Goal: Check status: Check status

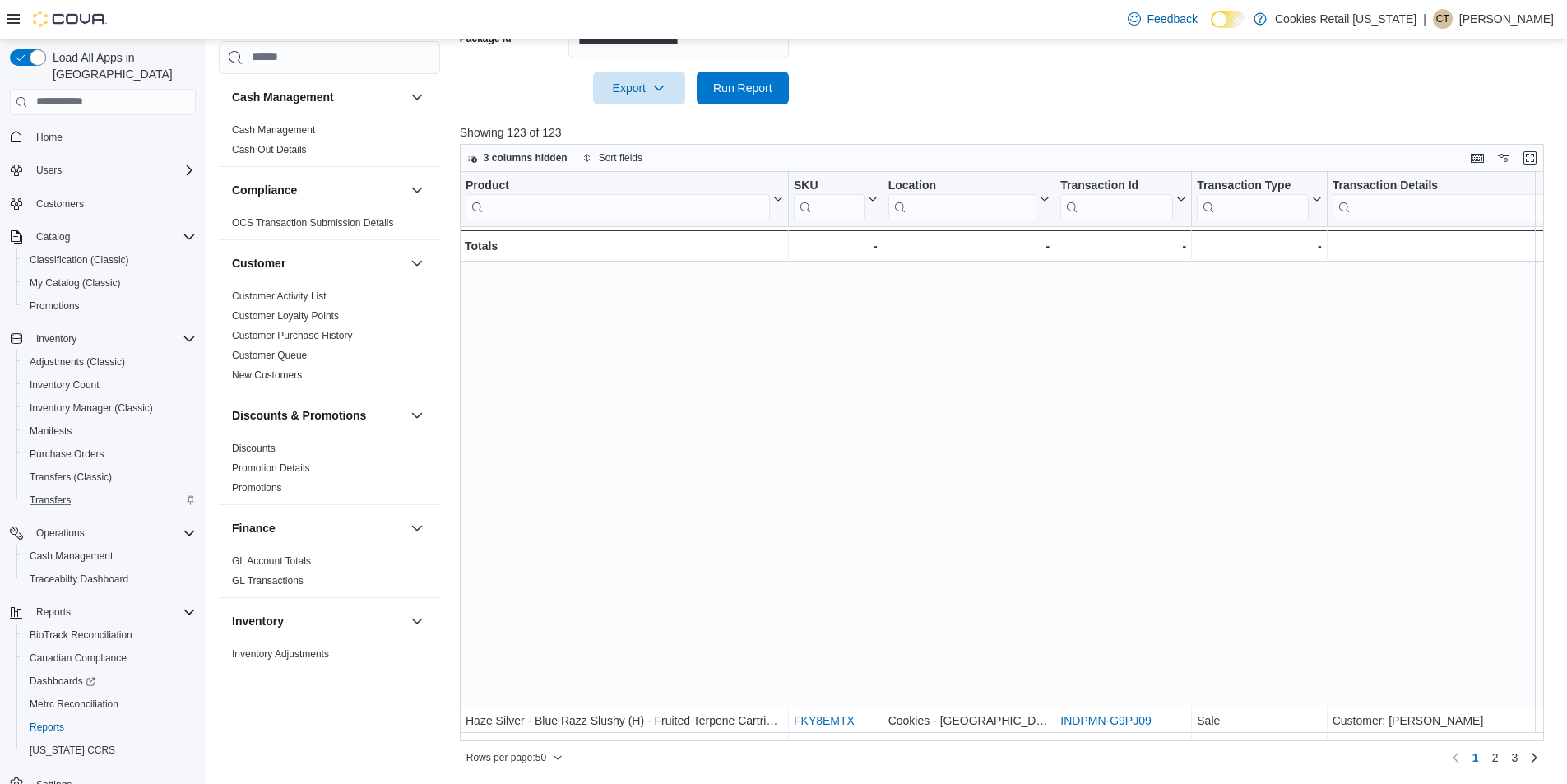
scroll to position [493, 0]
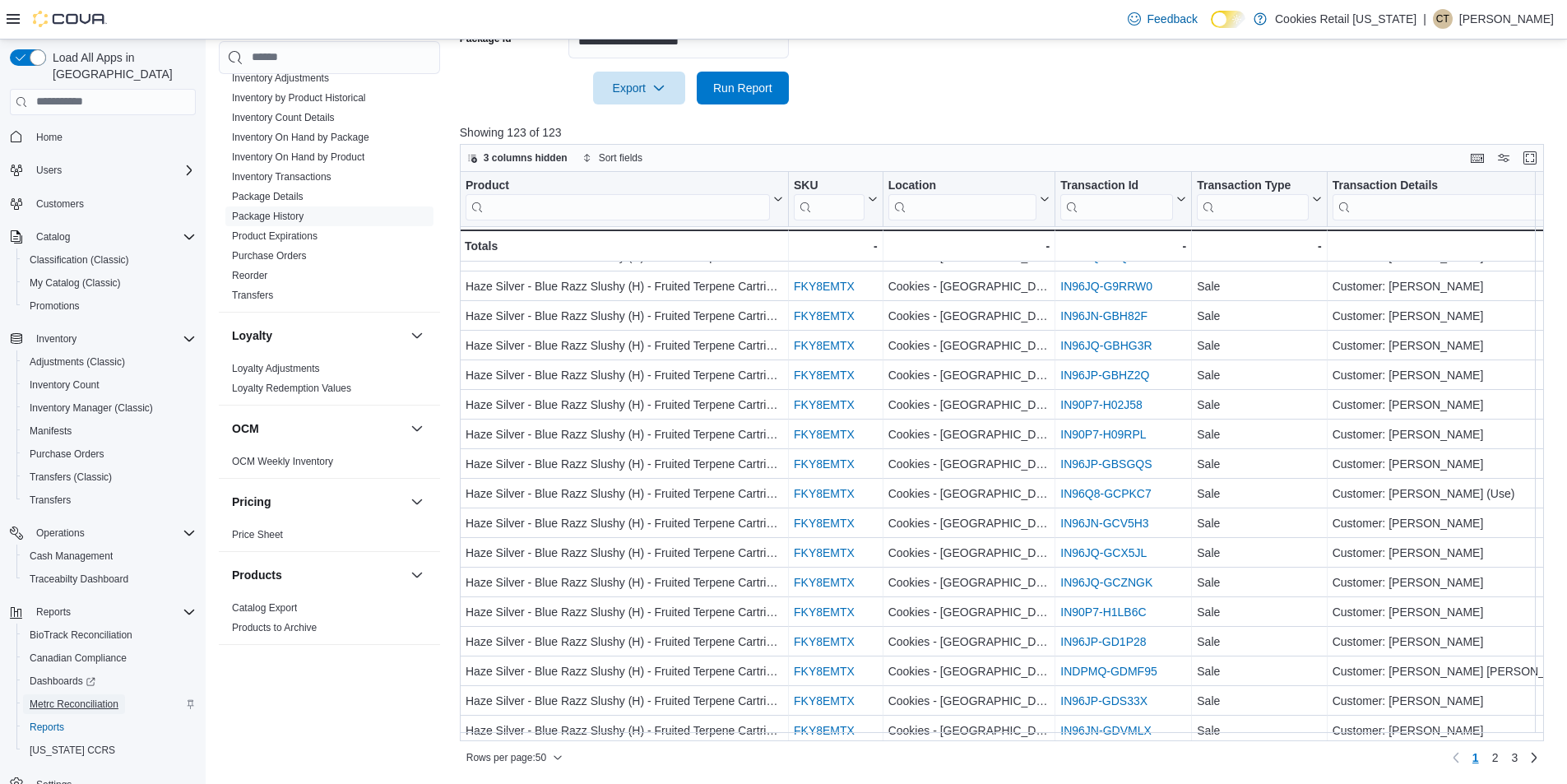
click at [89, 697] on span "Metrc Reconciliation" at bounding box center [74, 703] width 89 height 13
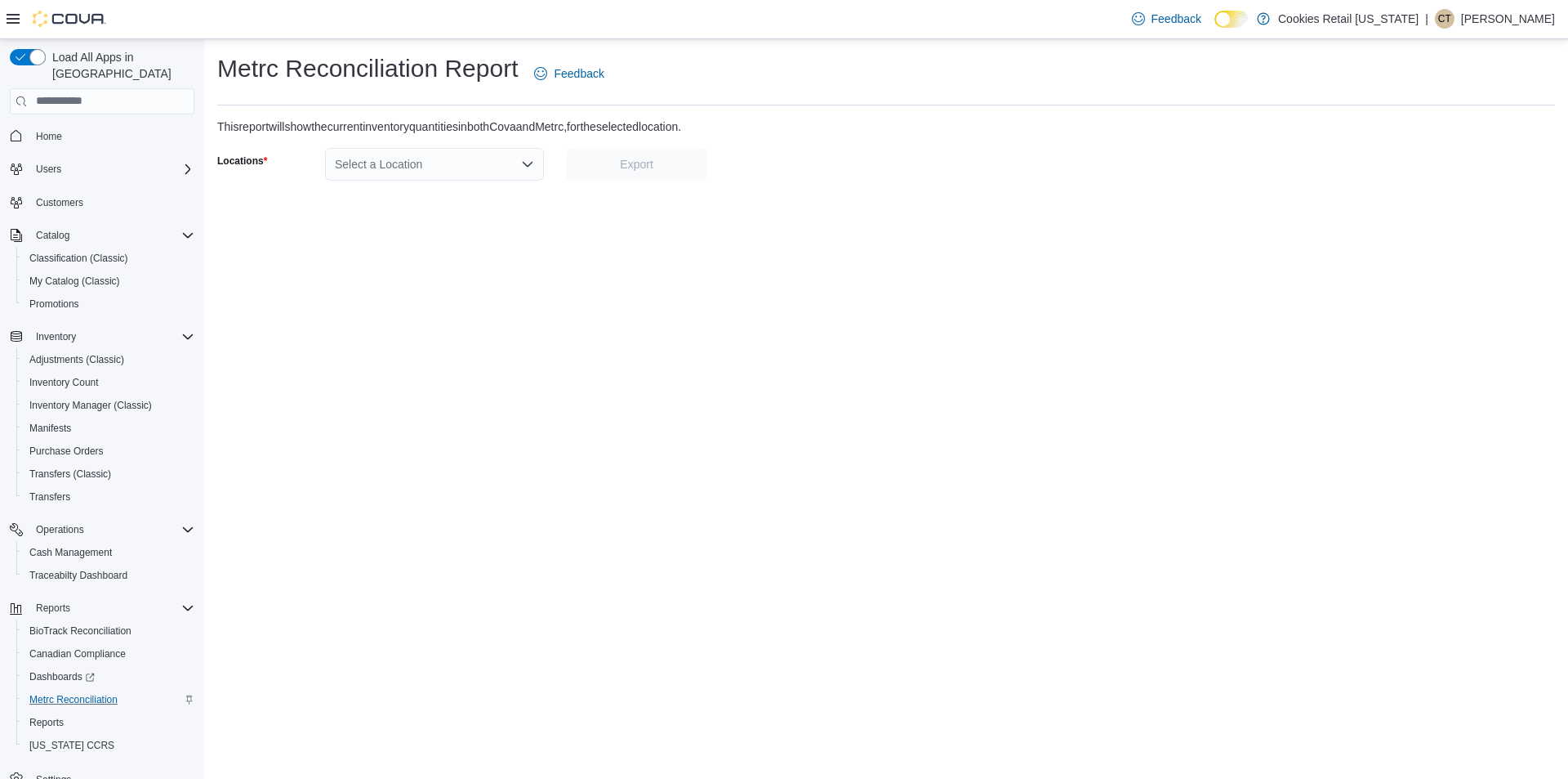
click at [506, 170] on div "Select a Location" at bounding box center [435, 165] width 219 height 33
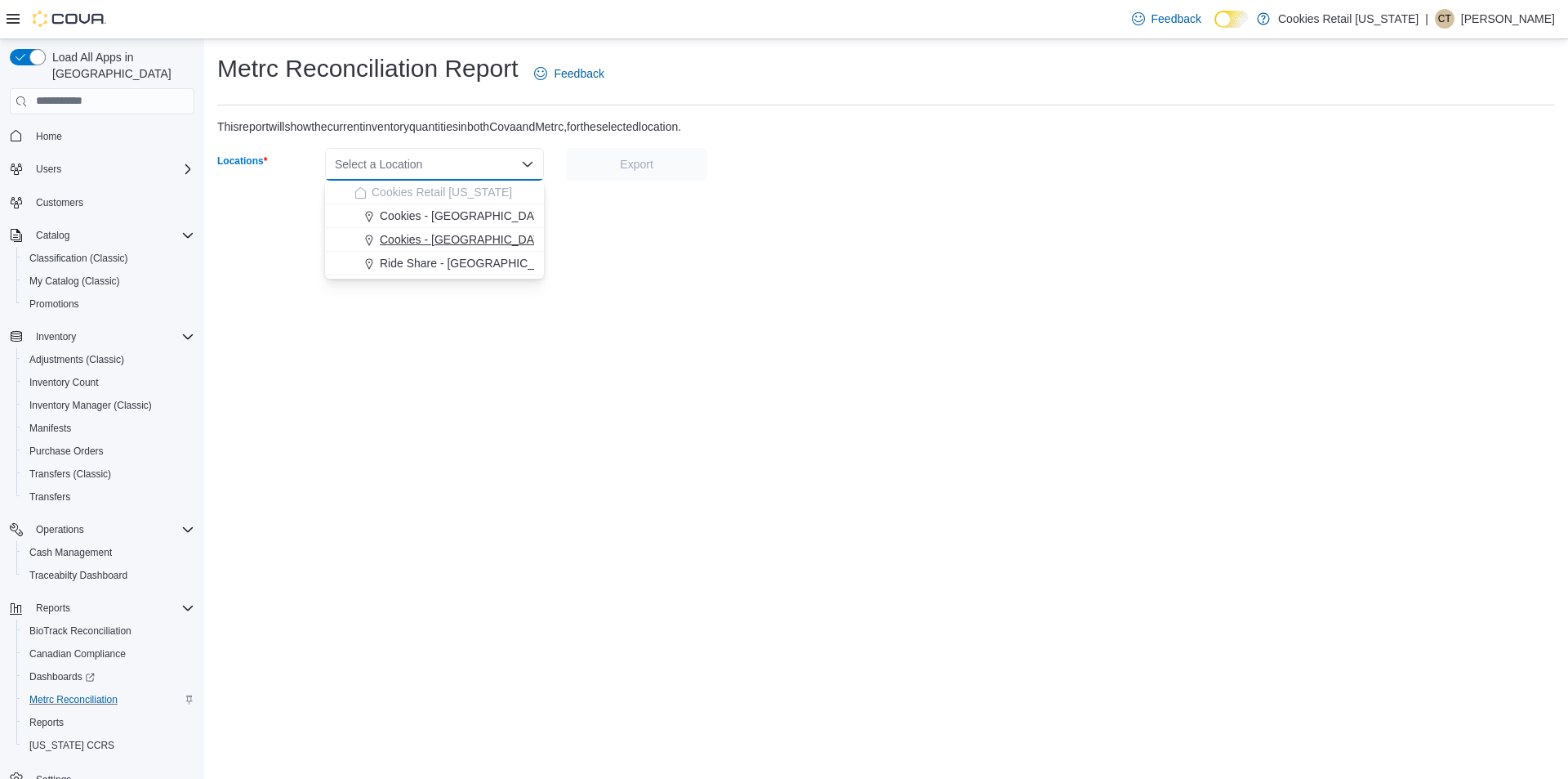
click at [443, 232] on span "Cookies - [GEOGRAPHIC_DATA]" at bounding box center [466, 239] width 171 height 17
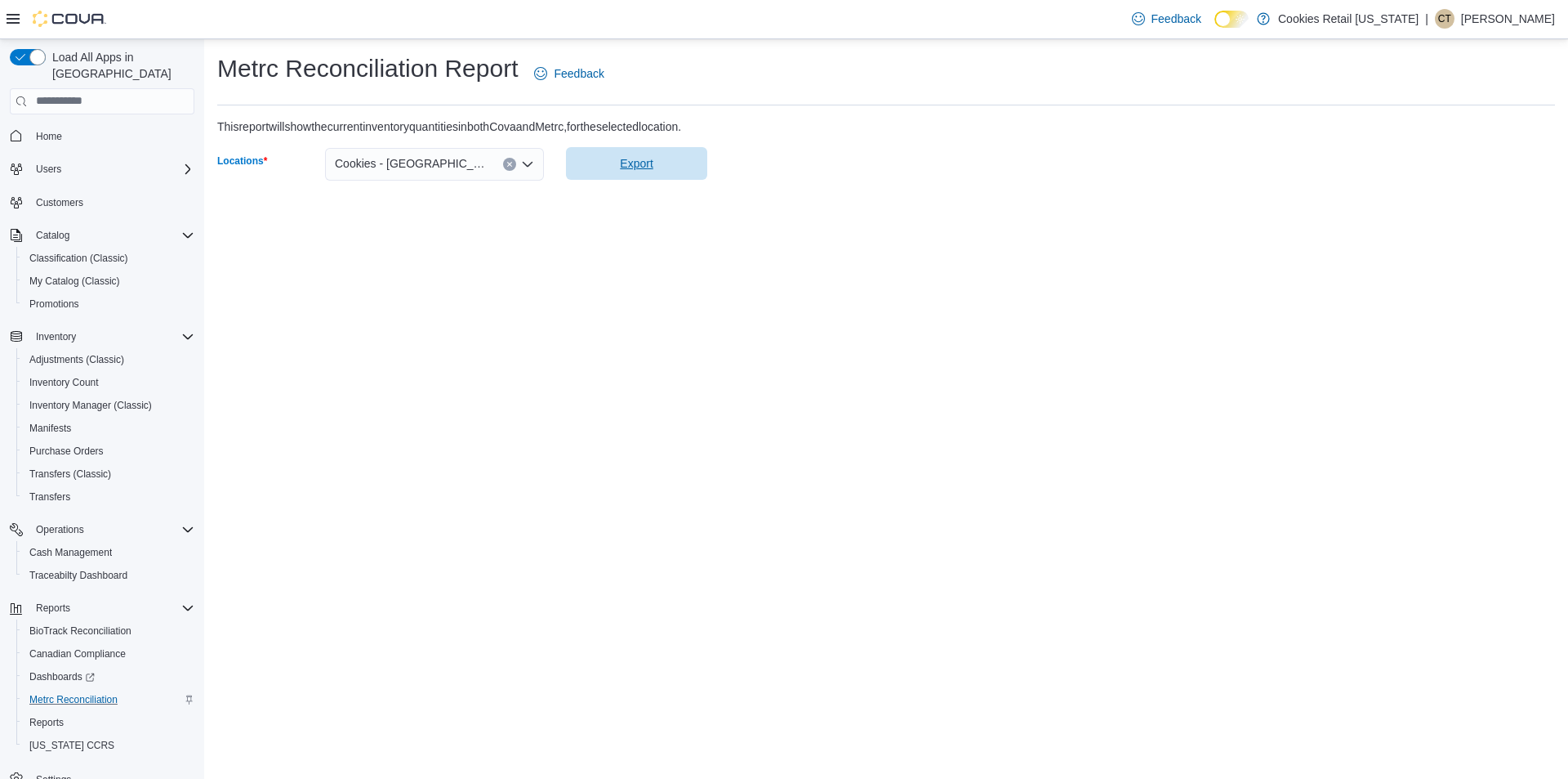
click at [662, 154] on span "Export" at bounding box center [637, 164] width 122 height 33
click at [652, 157] on span "Export" at bounding box center [637, 163] width 33 height 17
click at [47, 715] on span "Reports" at bounding box center [46, 722] width 34 height 13
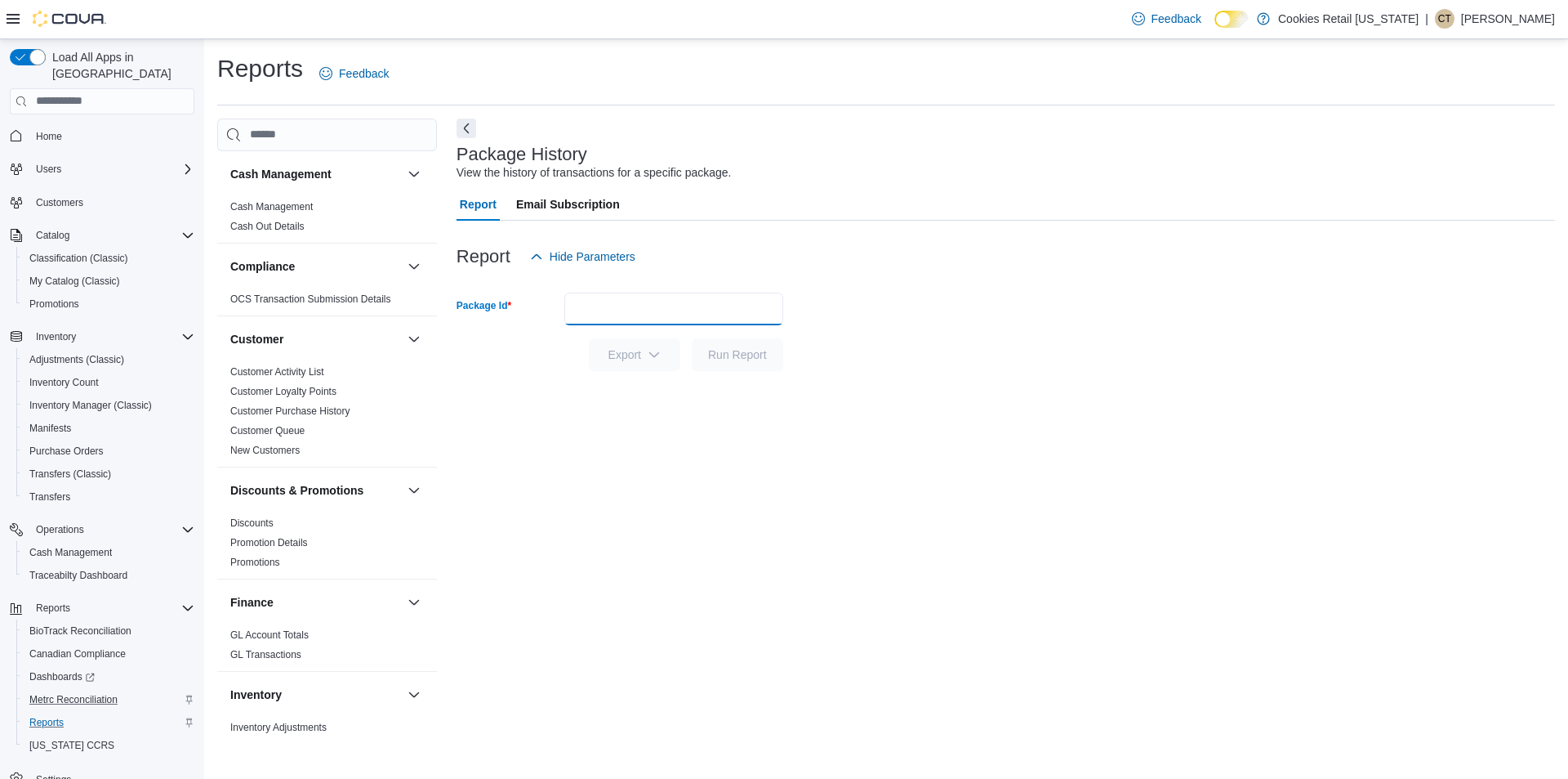
click at [660, 314] on input "Package Id" at bounding box center [674, 309] width 219 height 33
paste input "**********"
click at [732, 354] on span "Run Report" at bounding box center [738, 353] width 59 height 17
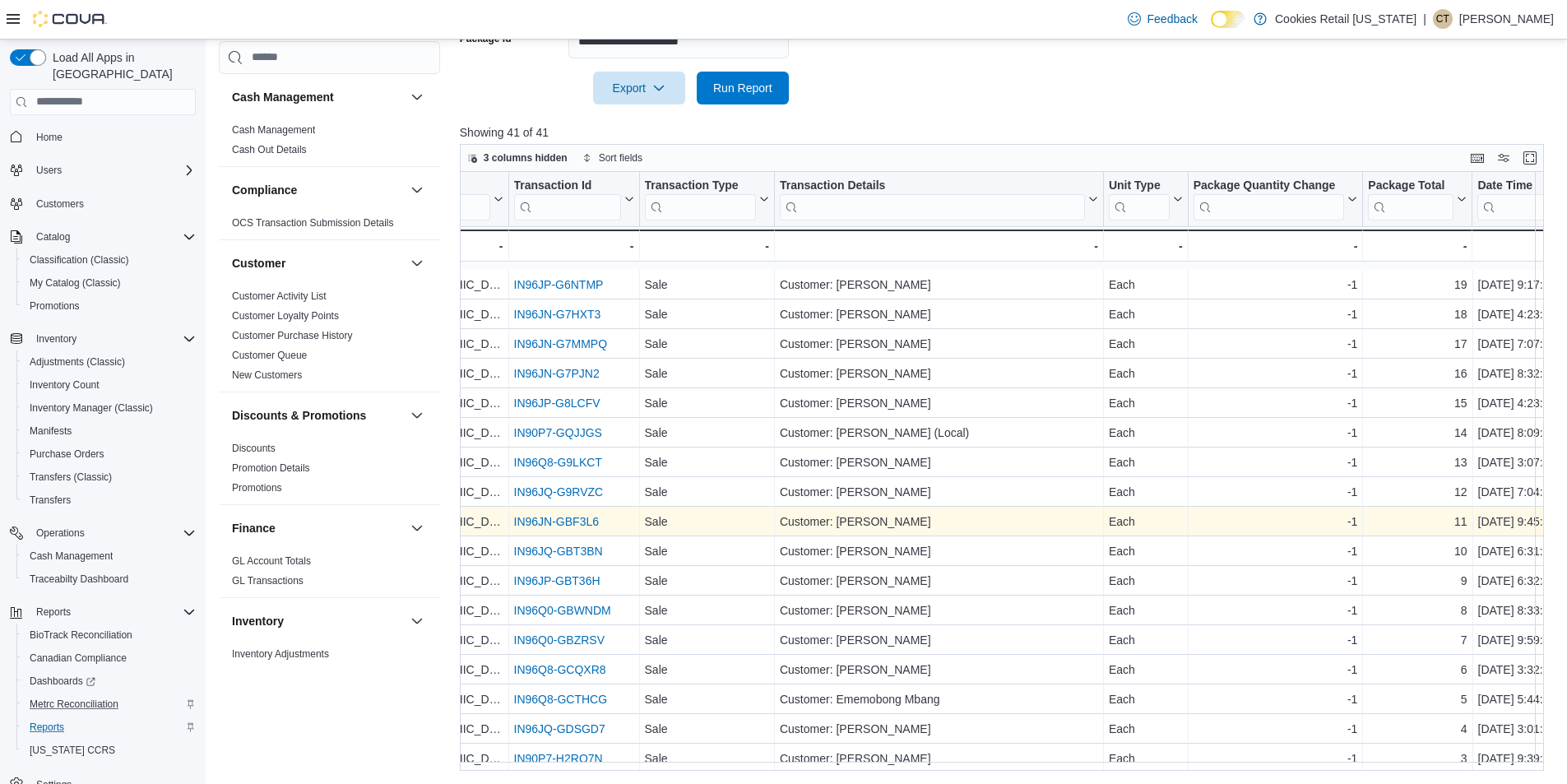
scroll to position [384, 546]
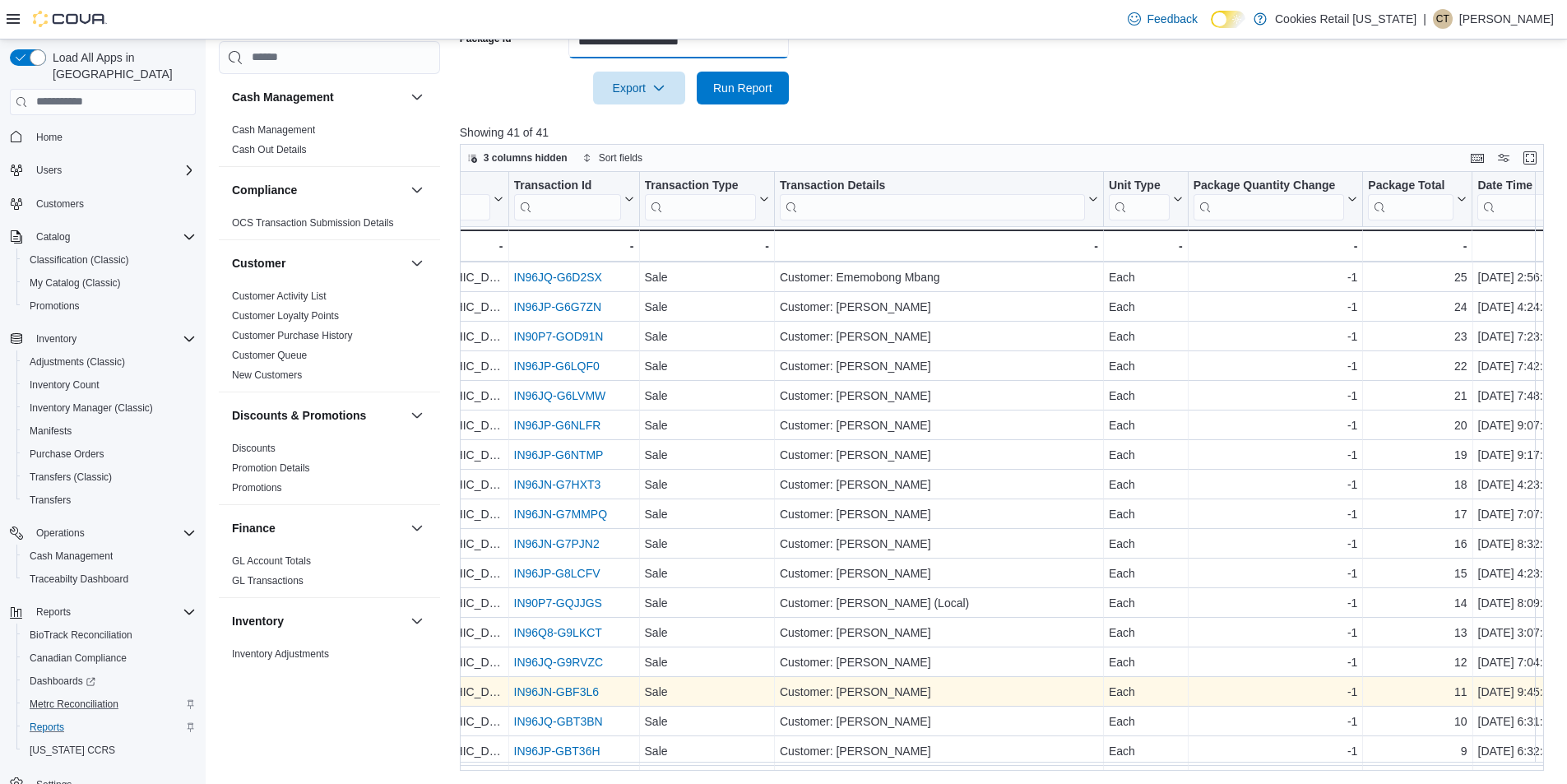
click at [684, 53] on input "**********" at bounding box center [679, 42] width 221 height 33
paste input "text"
click at [733, 95] on span "Run Report" at bounding box center [743, 87] width 60 height 17
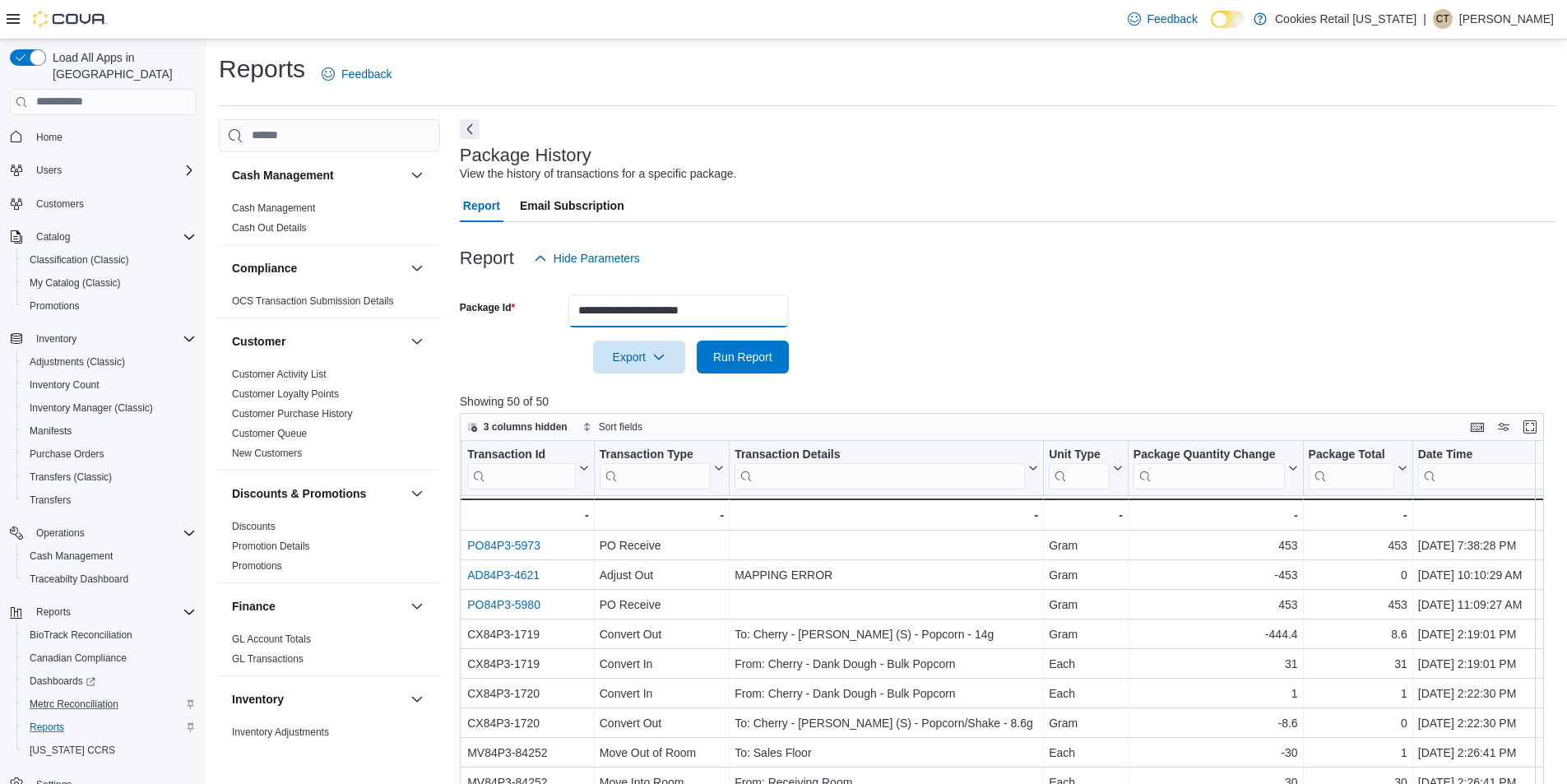
click at [610, 310] on input "**********" at bounding box center [679, 311] width 221 height 33
paste input "text"
click at [741, 361] on span "Run Report" at bounding box center [743, 356] width 60 height 17
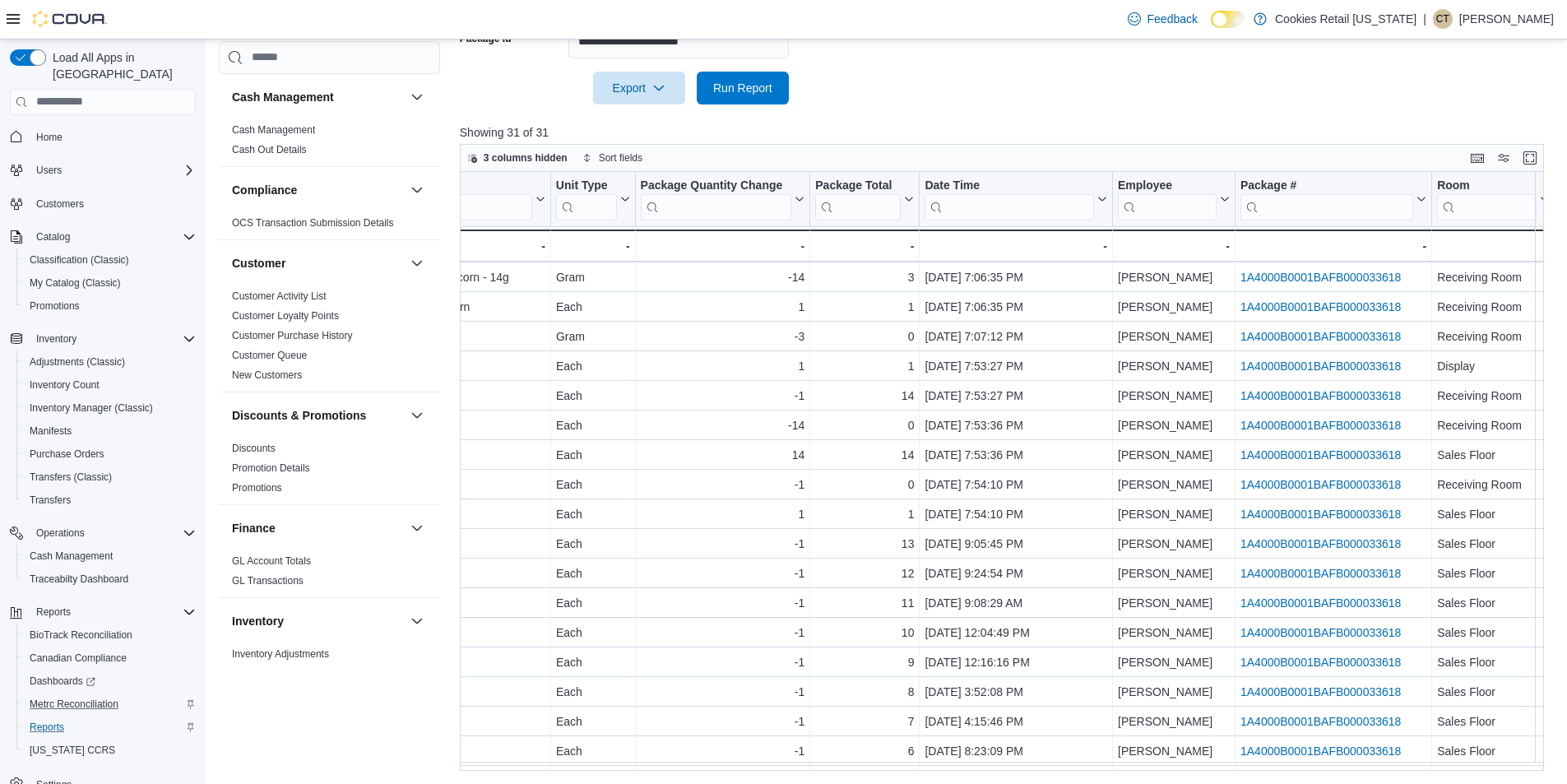
scroll to position [22, 0]
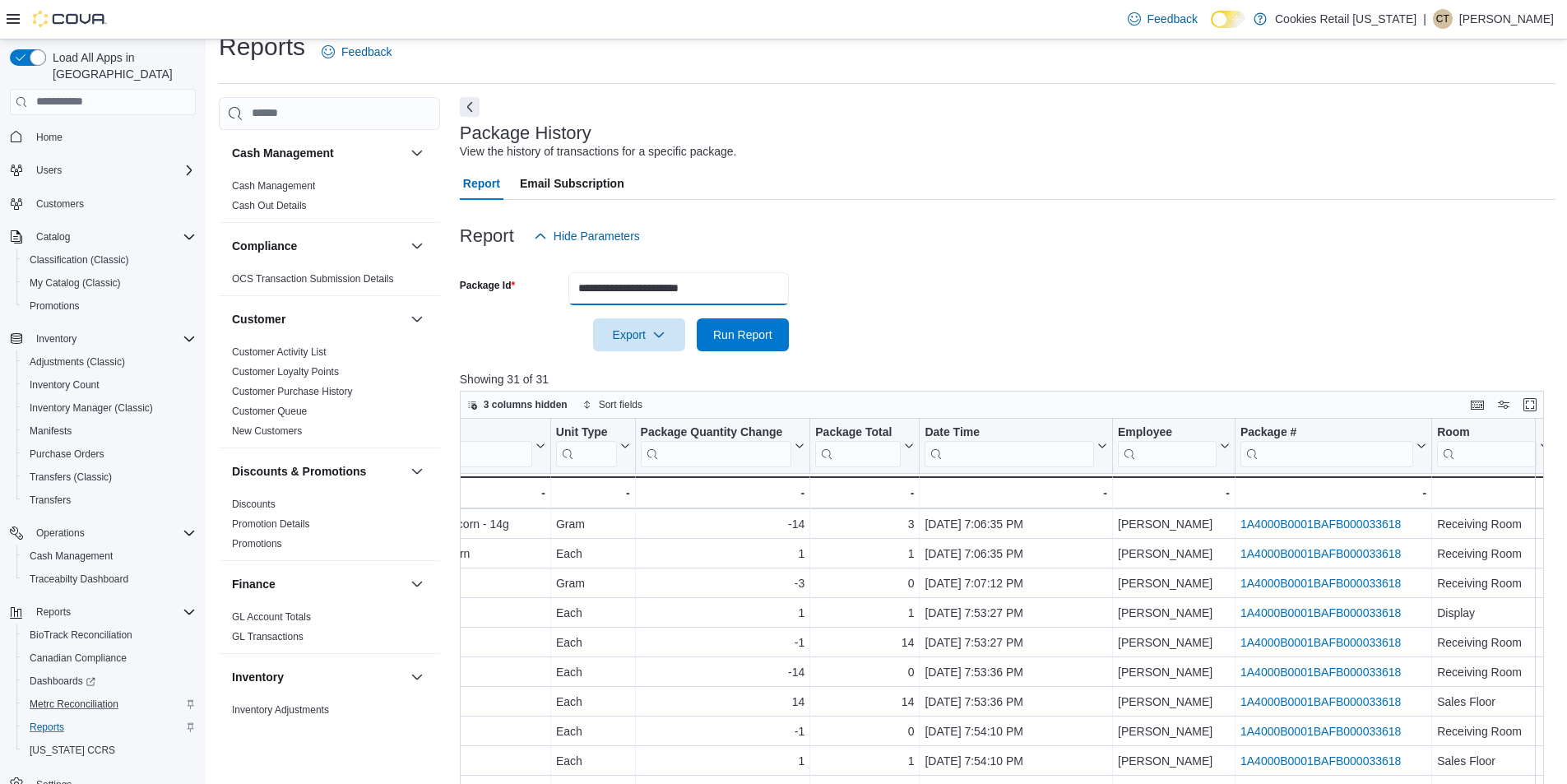
click at [647, 289] on input "**********" at bounding box center [679, 289] width 221 height 33
paste input "text"
click at [765, 334] on span "Run Report" at bounding box center [743, 334] width 60 height 17
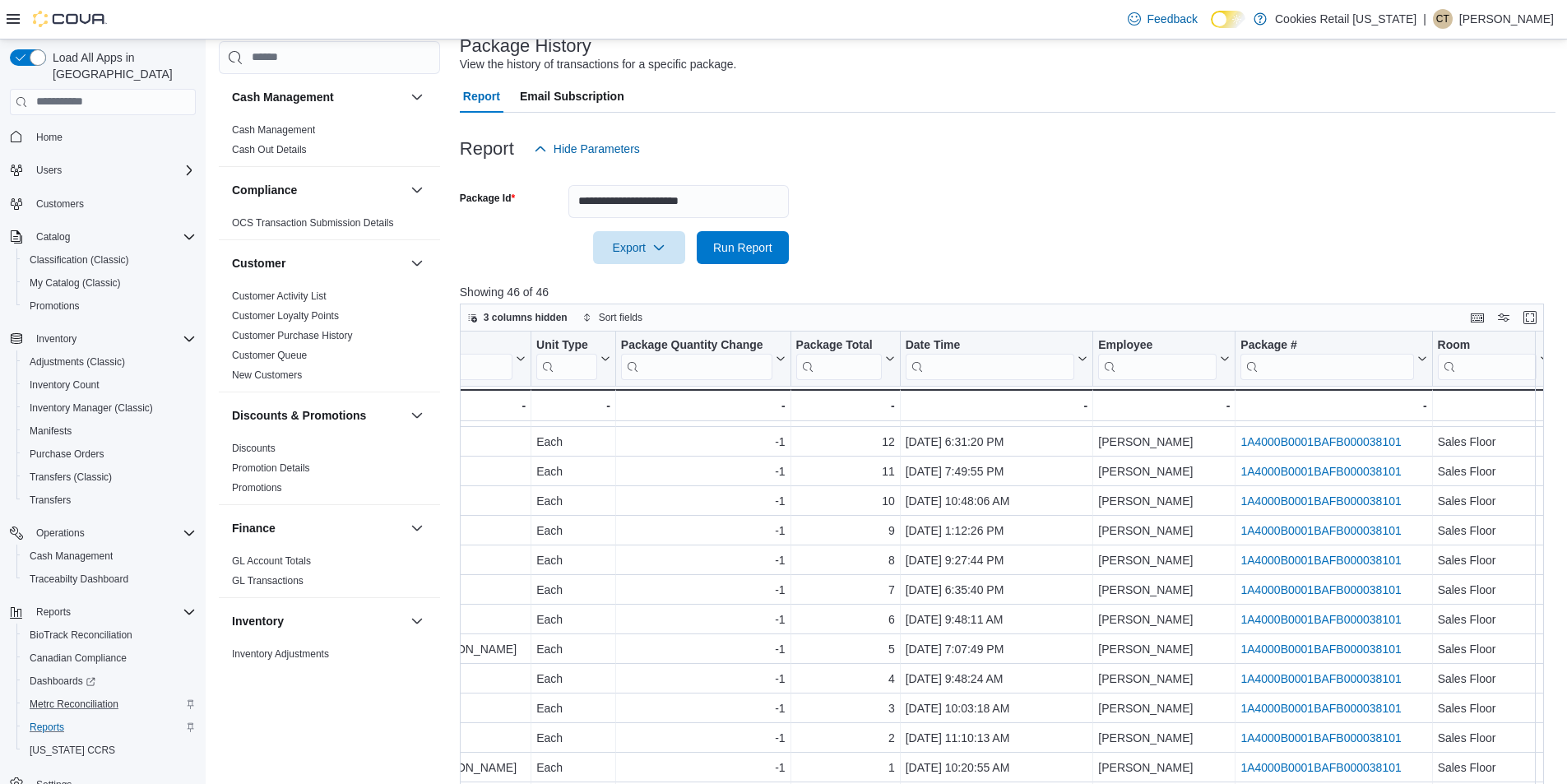
scroll to position [104, 0]
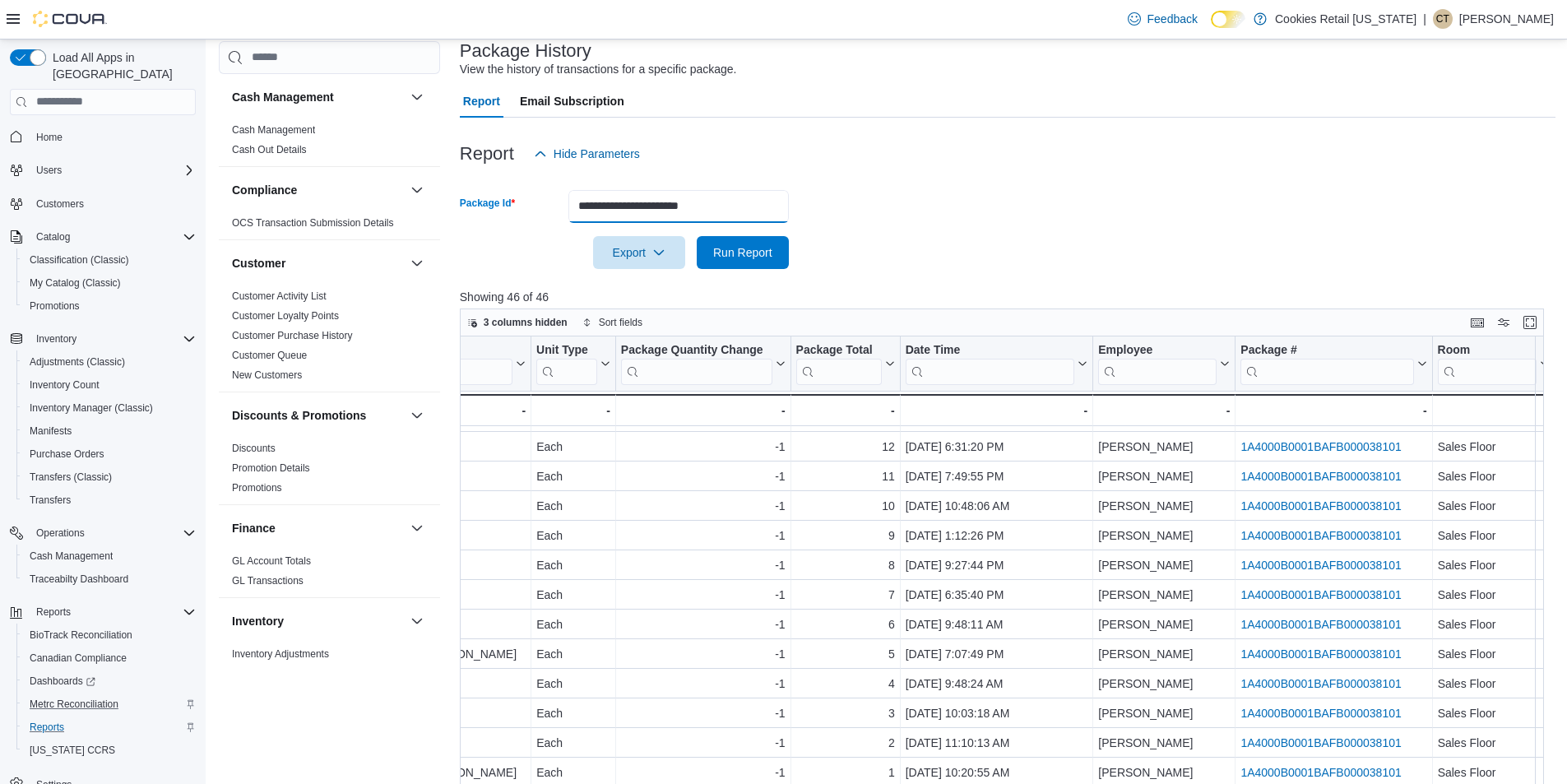
click at [647, 200] on input "**********" at bounding box center [679, 207] width 221 height 33
paste input "text"
click at [786, 242] on button "Run Report" at bounding box center [742, 251] width 92 height 33
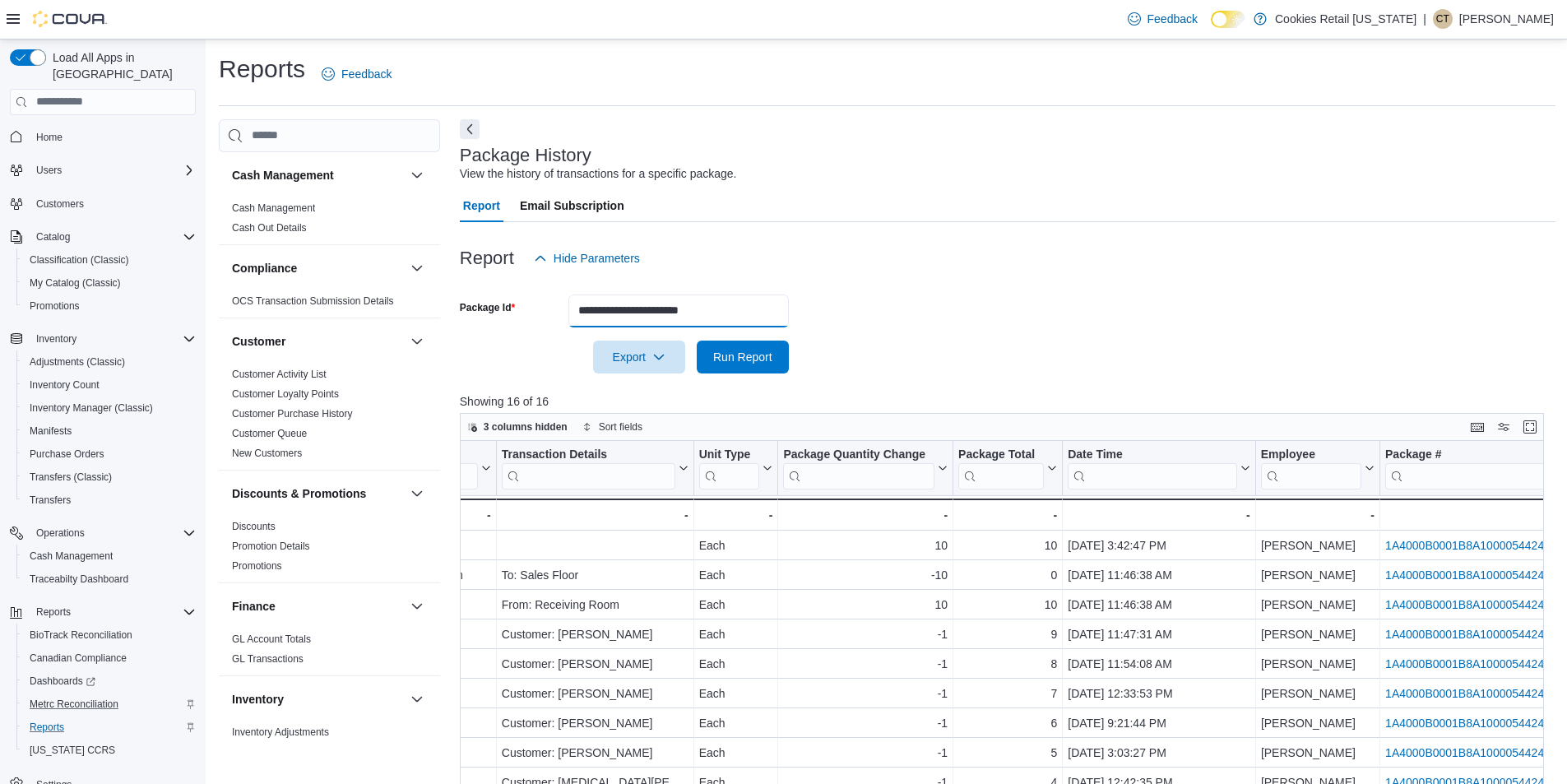
click at [620, 318] on input "**********" at bounding box center [679, 311] width 221 height 33
paste input "text"
click at [722, 361] on span "Run Report" at bounding box center [743, 356] width 60 height 17
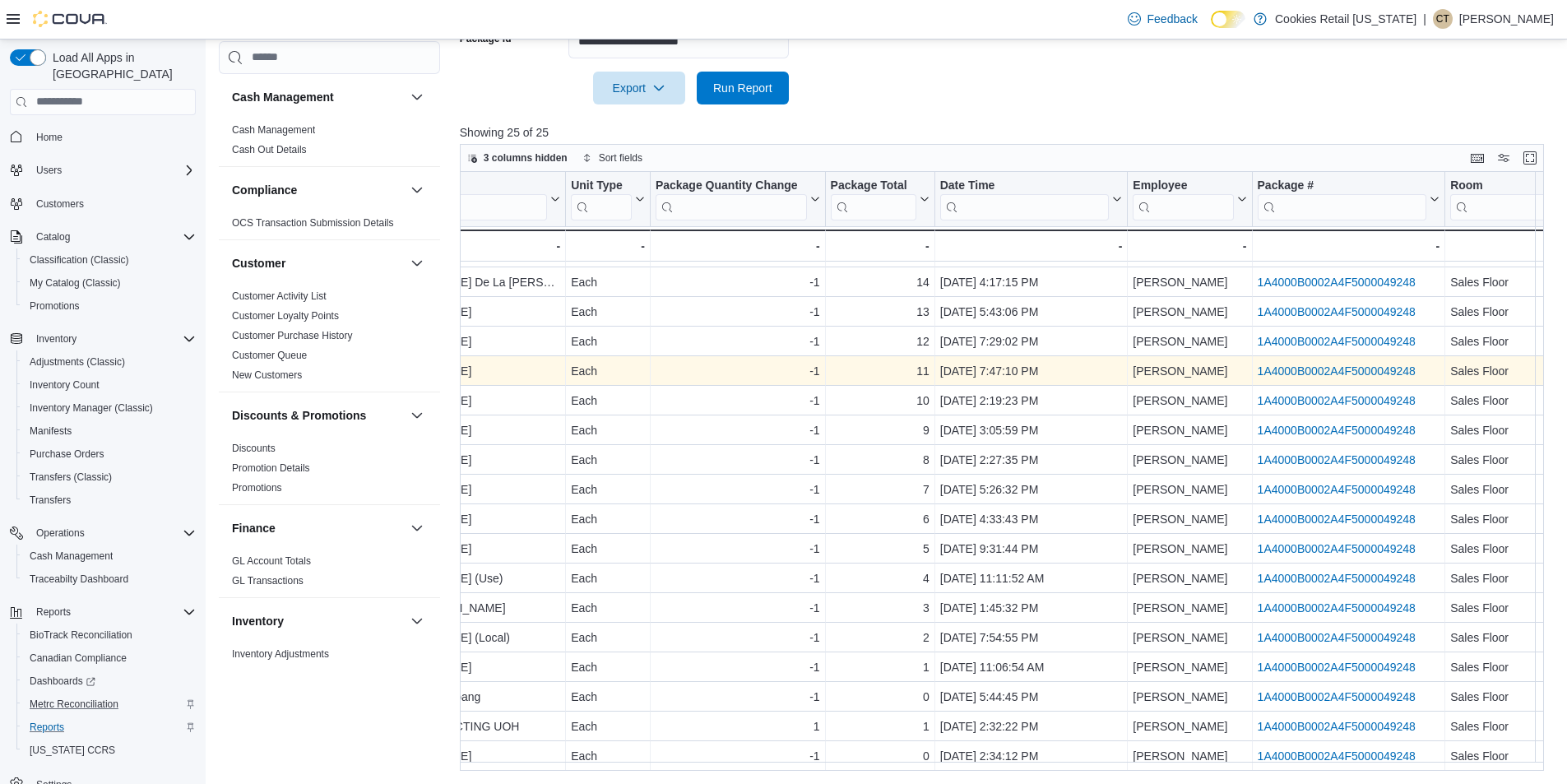
scroll to position [239, 916]
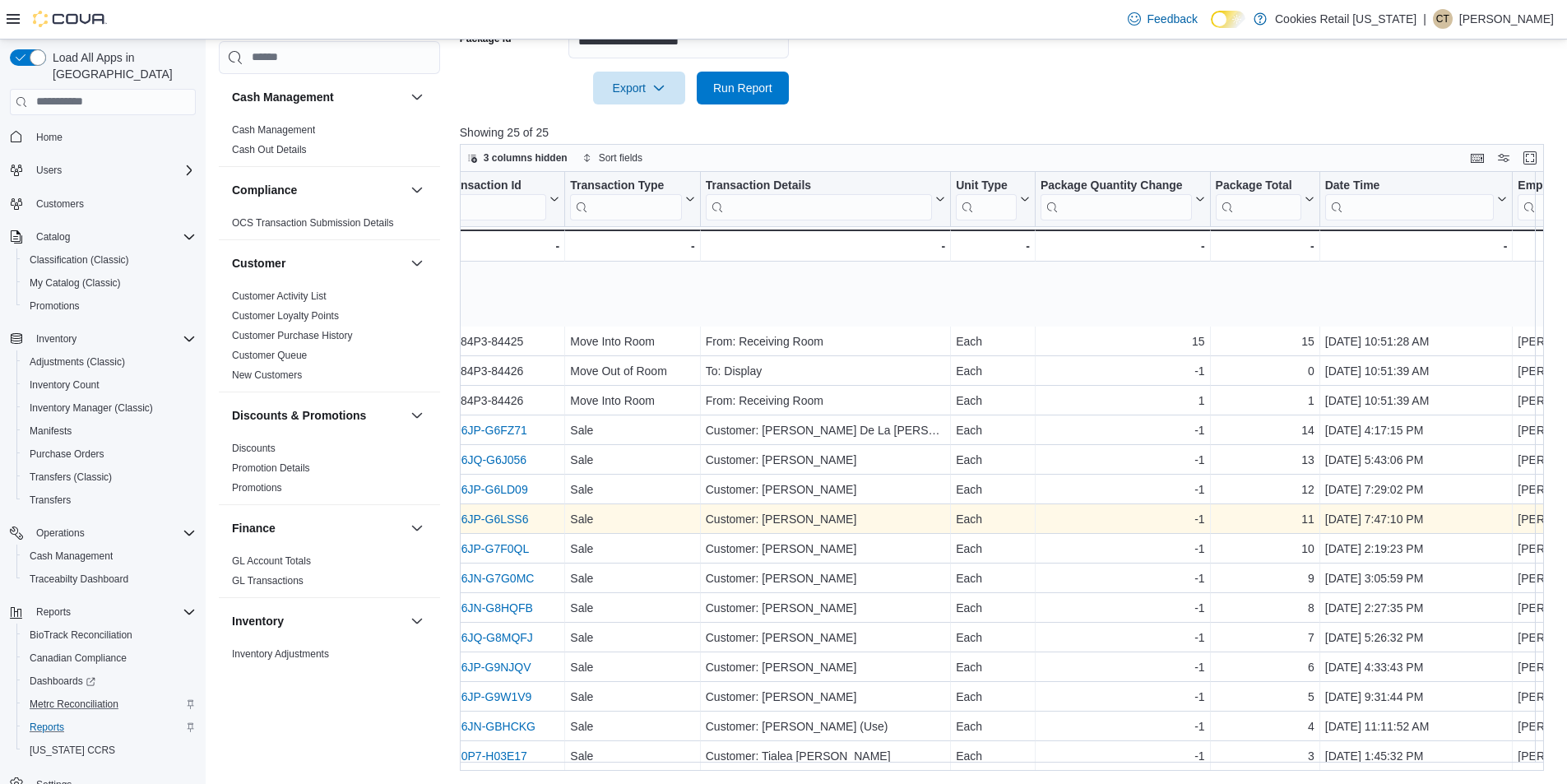
scroll to position [0, 509]
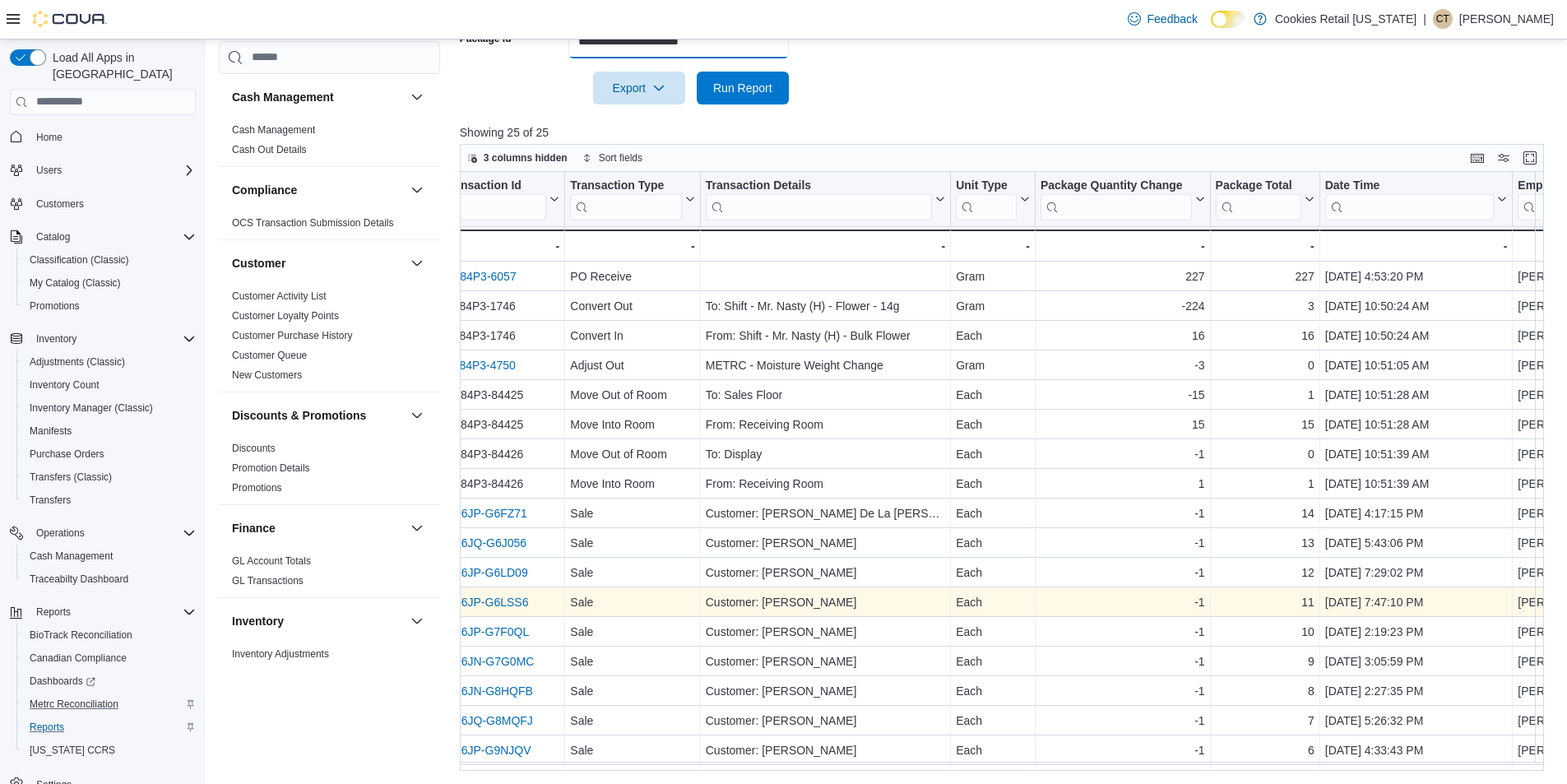
click at [661, 46] on input "**********" at bounding box center [679, 42] width 221 height 33
paste input "text"
click at [741, 95] on span "Run Report" at bounding box center [742, 88] width 73 height 33
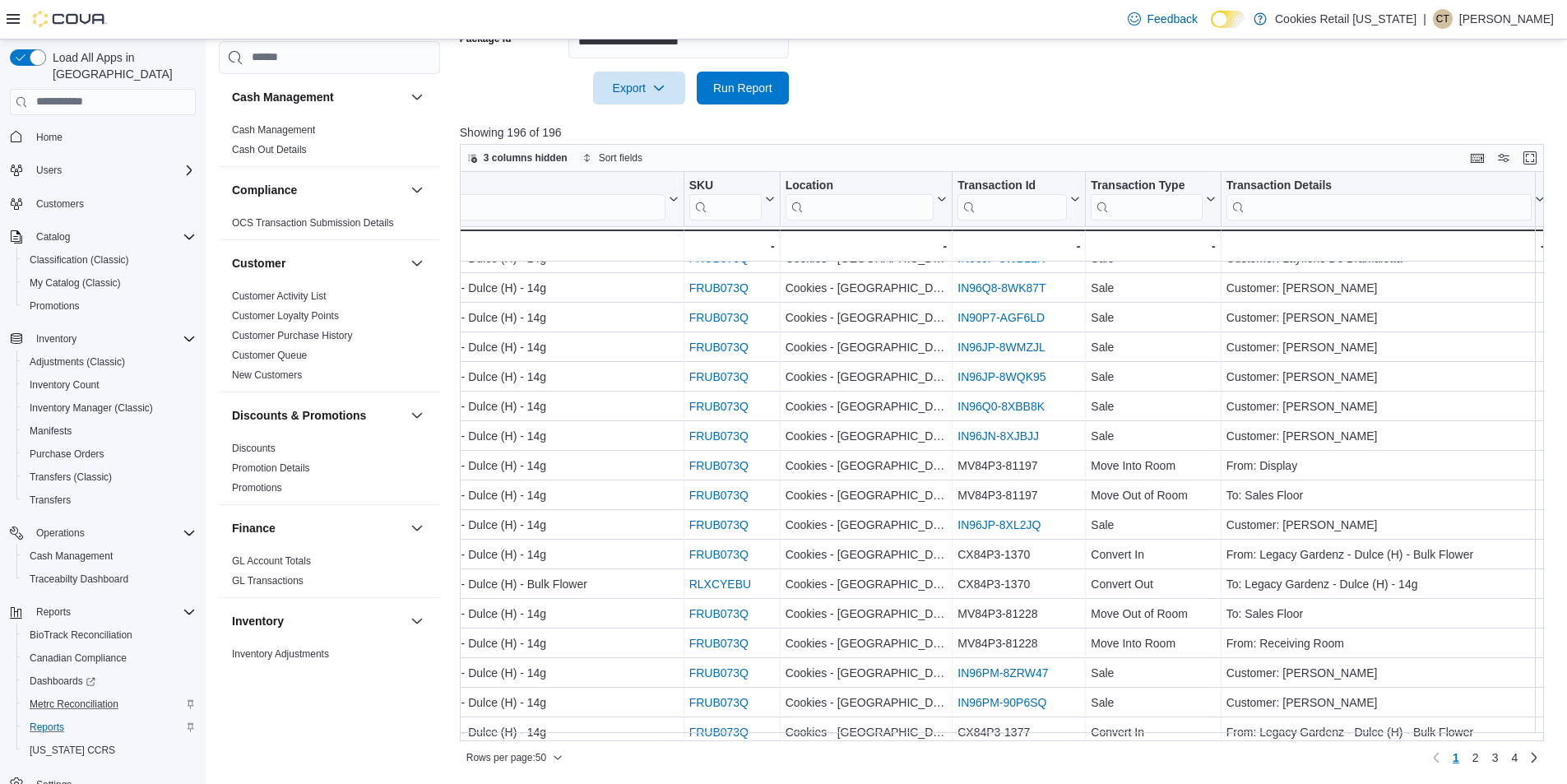
scroll to position [929, 92]
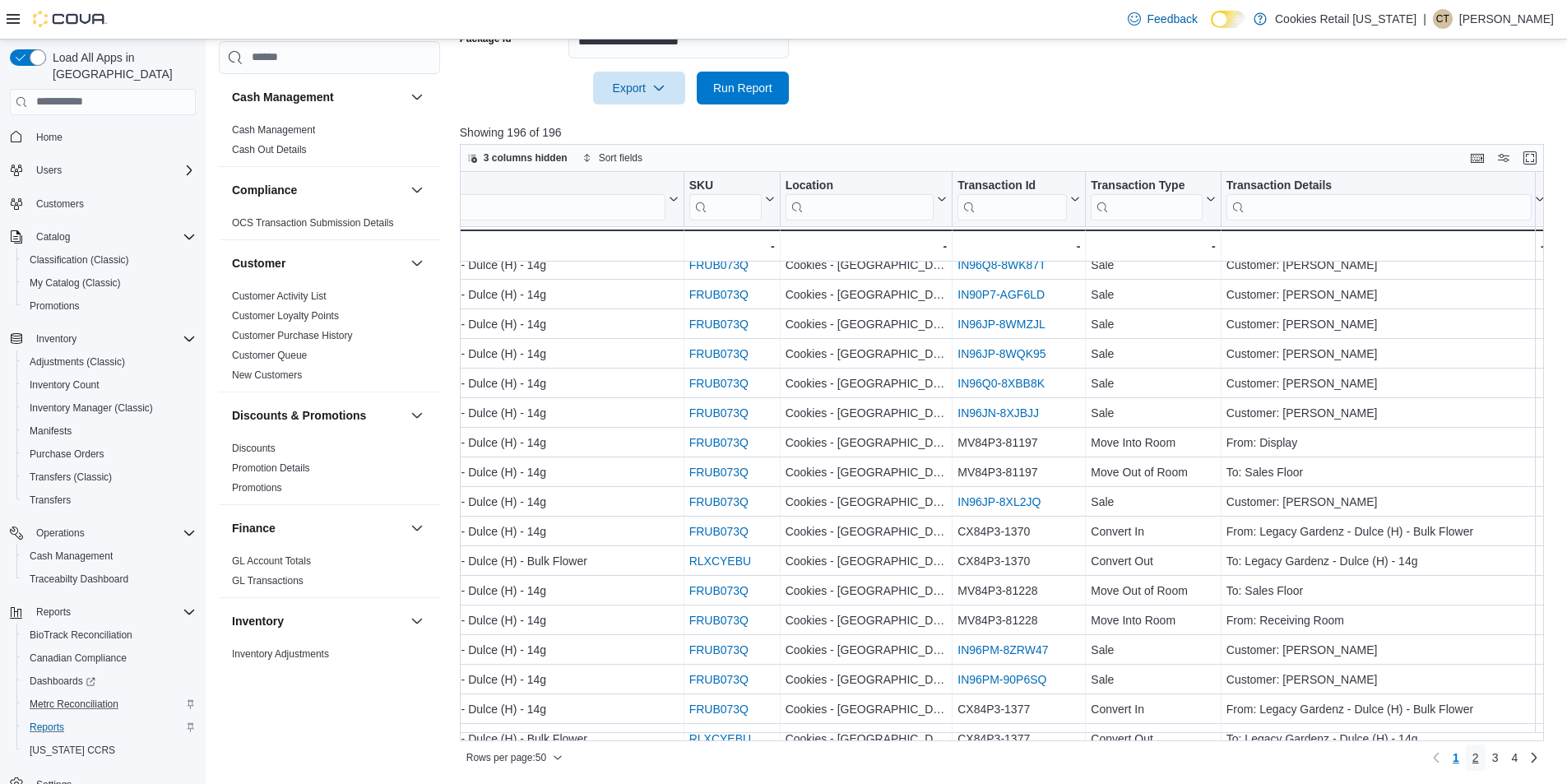
click at [1485, 754] on link "2" at bounding box center [1476, 758] width 20 height 26
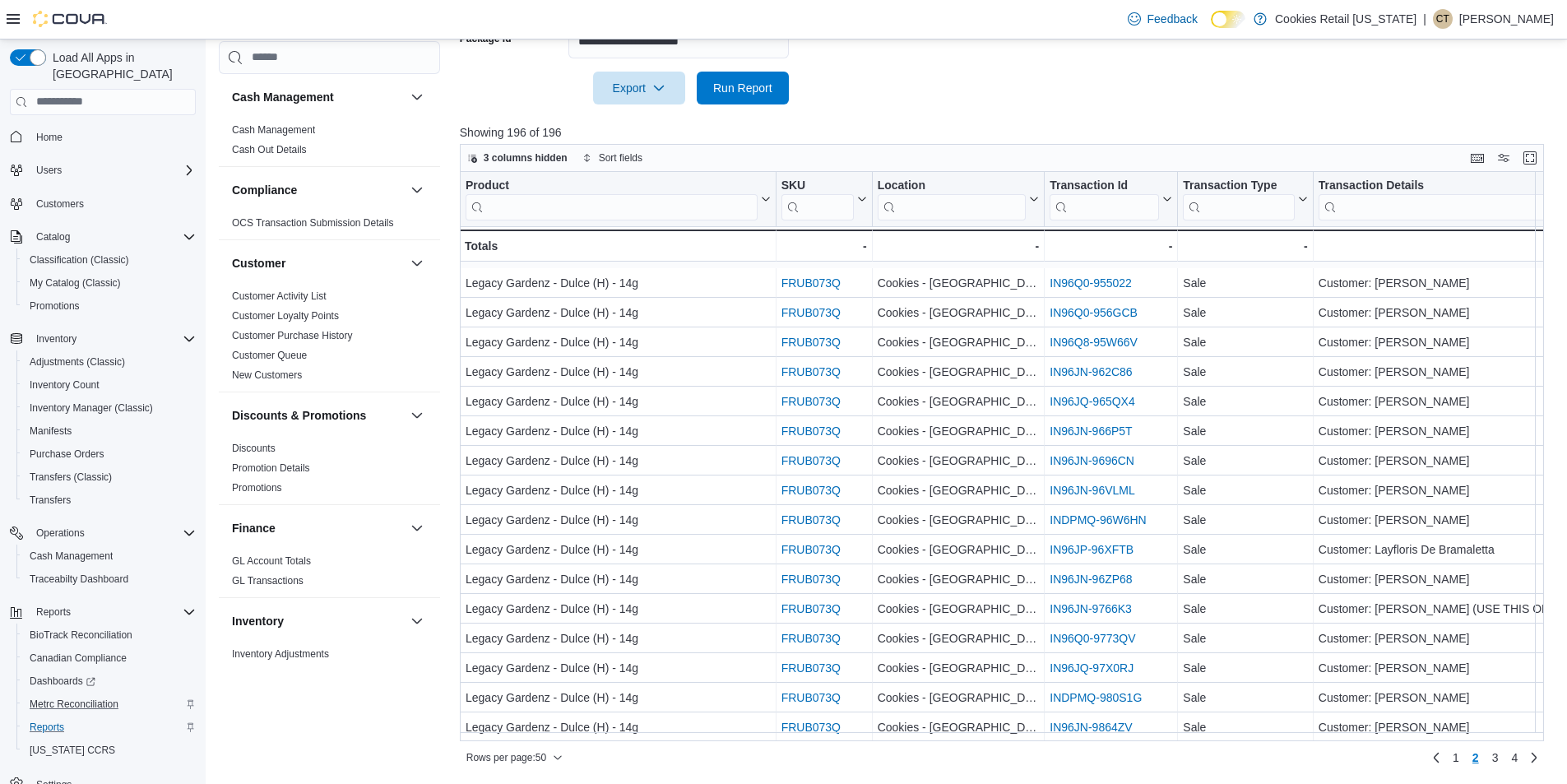
scroll to position [1009, 0]
click at [1499, 757] on span "3" at bounding box center [1496, 757] width 7 height 17
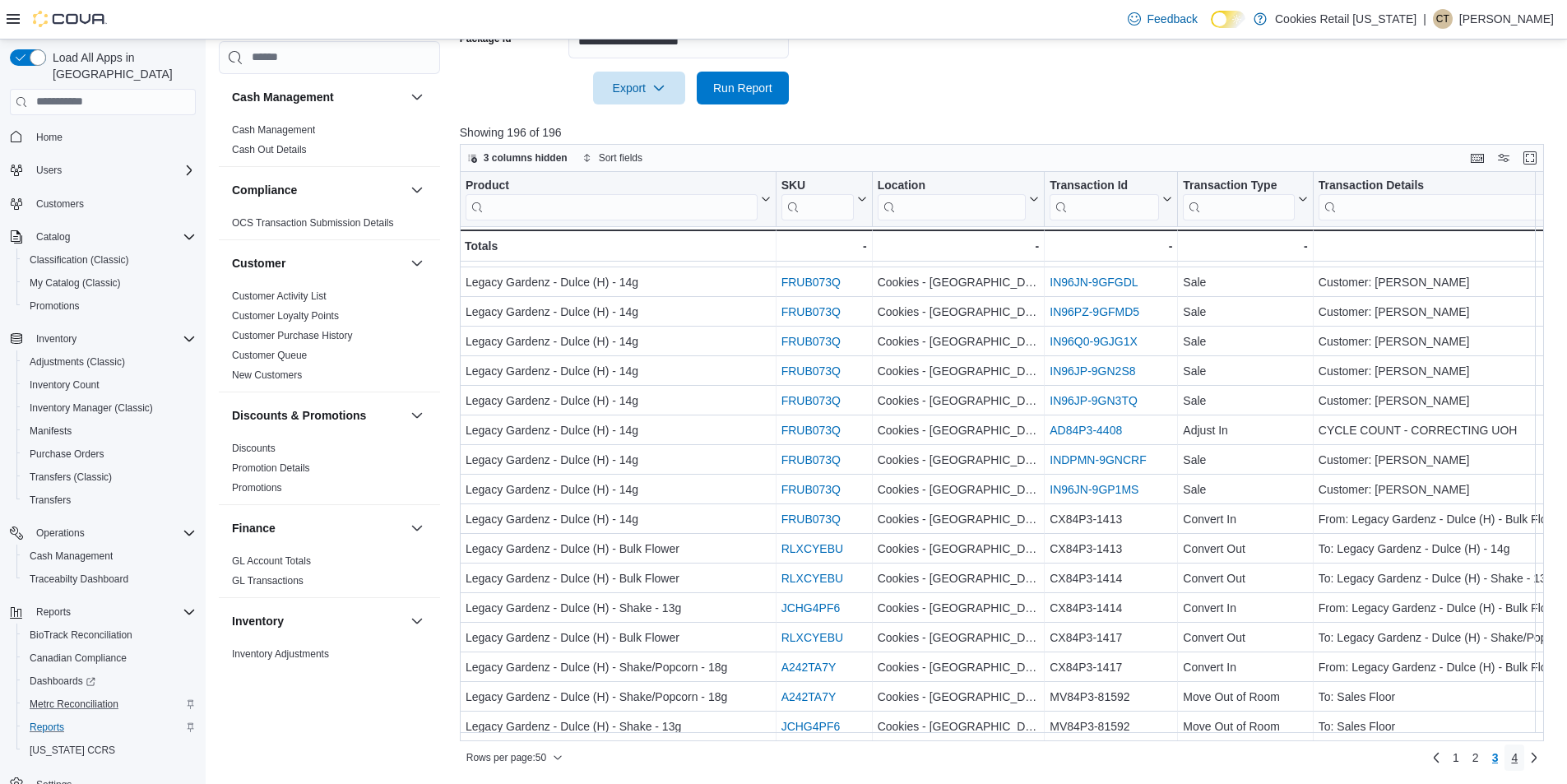
click at [1518, 759] on span "4" at bounding box center [1515, 757] width 7 height 17
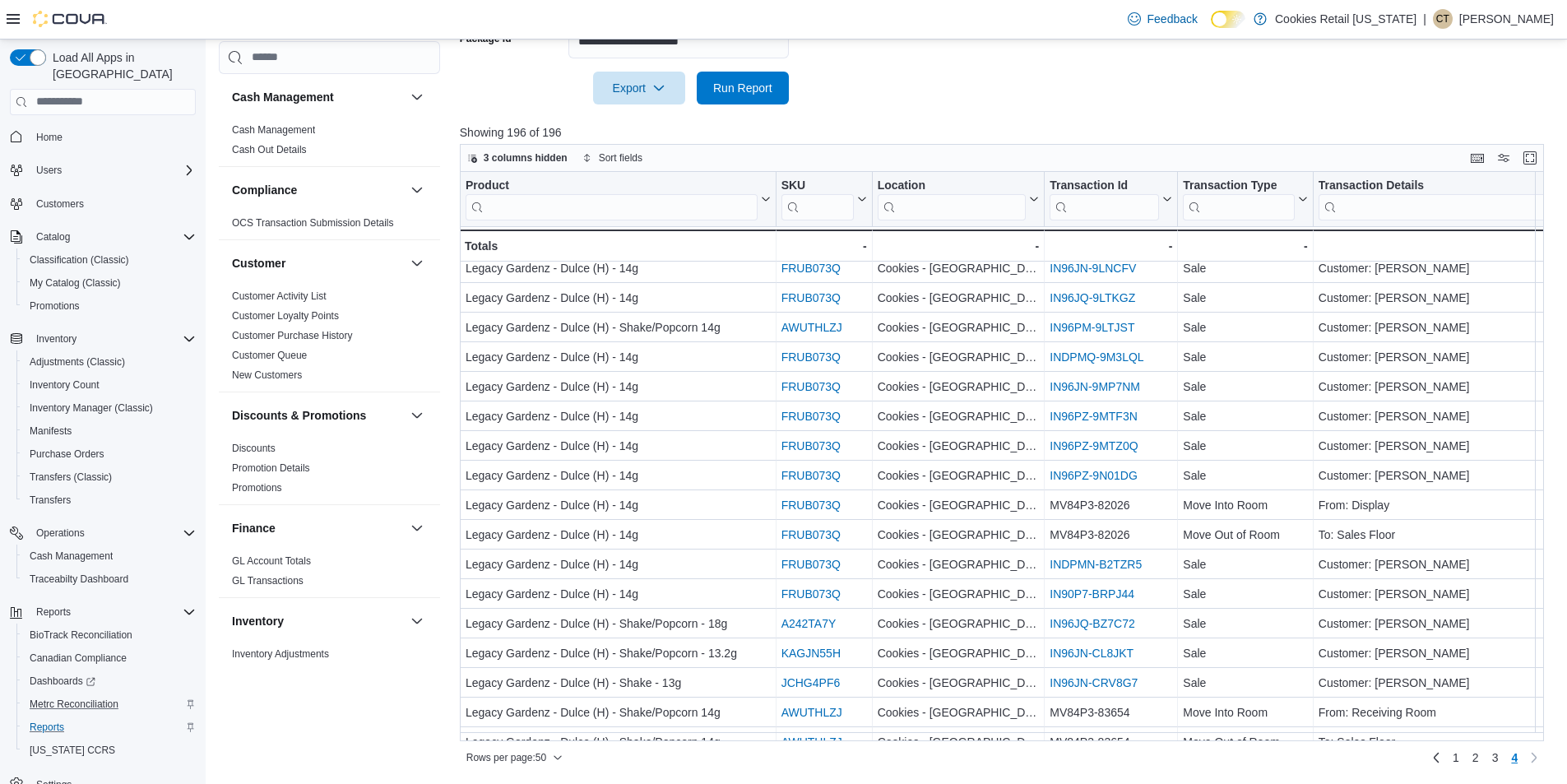
scroll to position [891, 0]
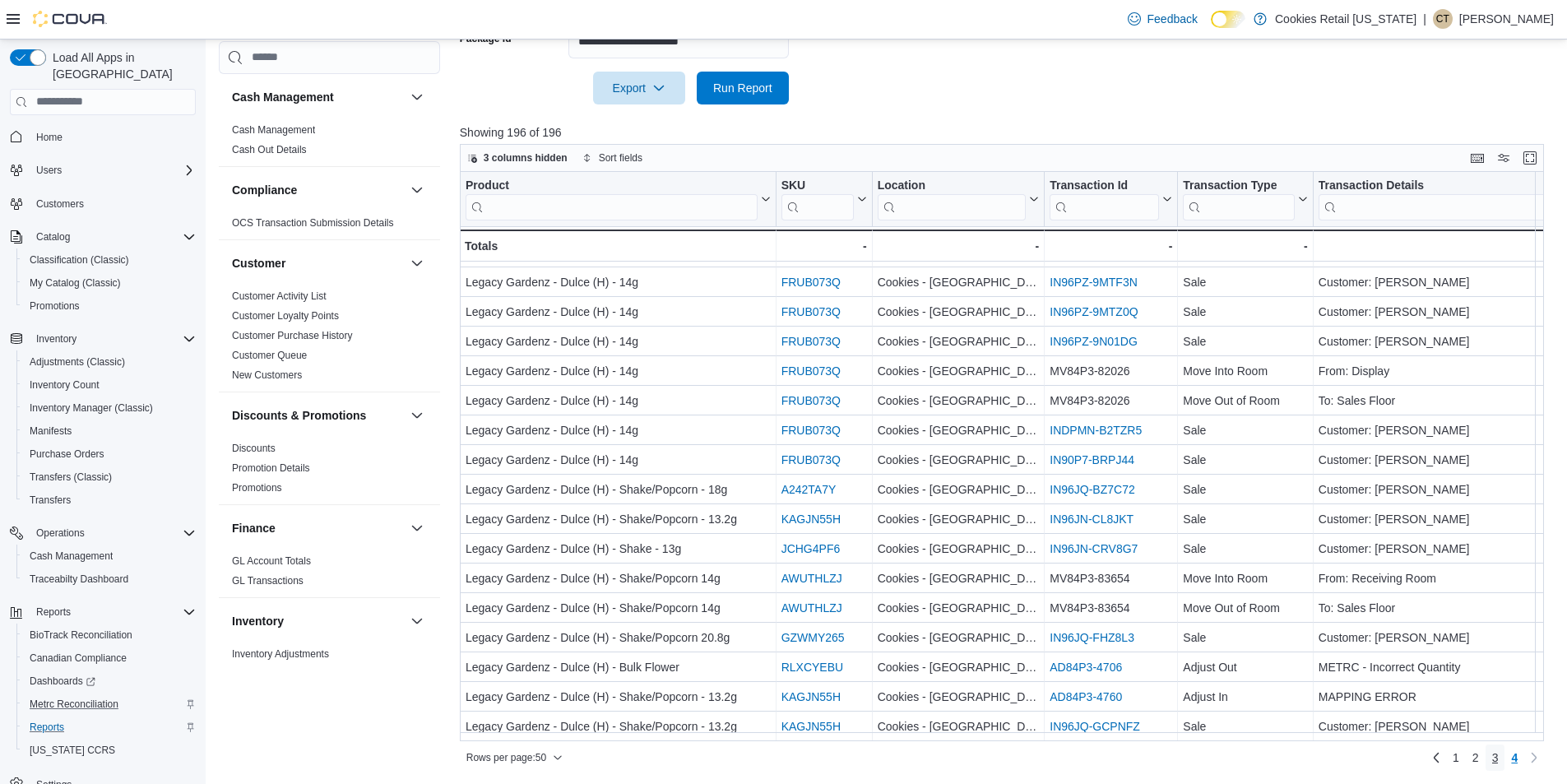
click at [1499, 759] on span "3" at bounding box center [1496, 757] width 7 height 17
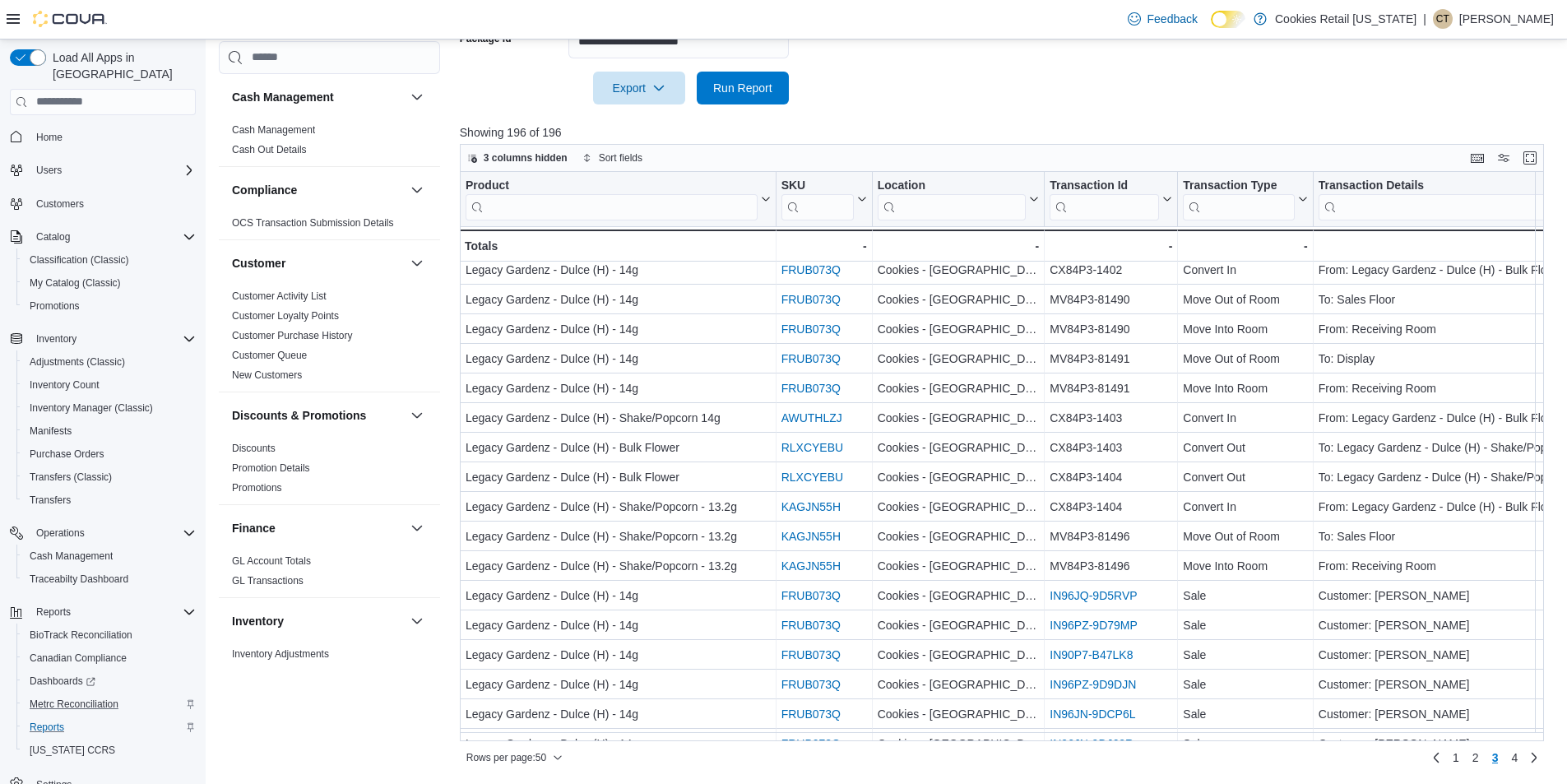
scroll to position [0, 0]
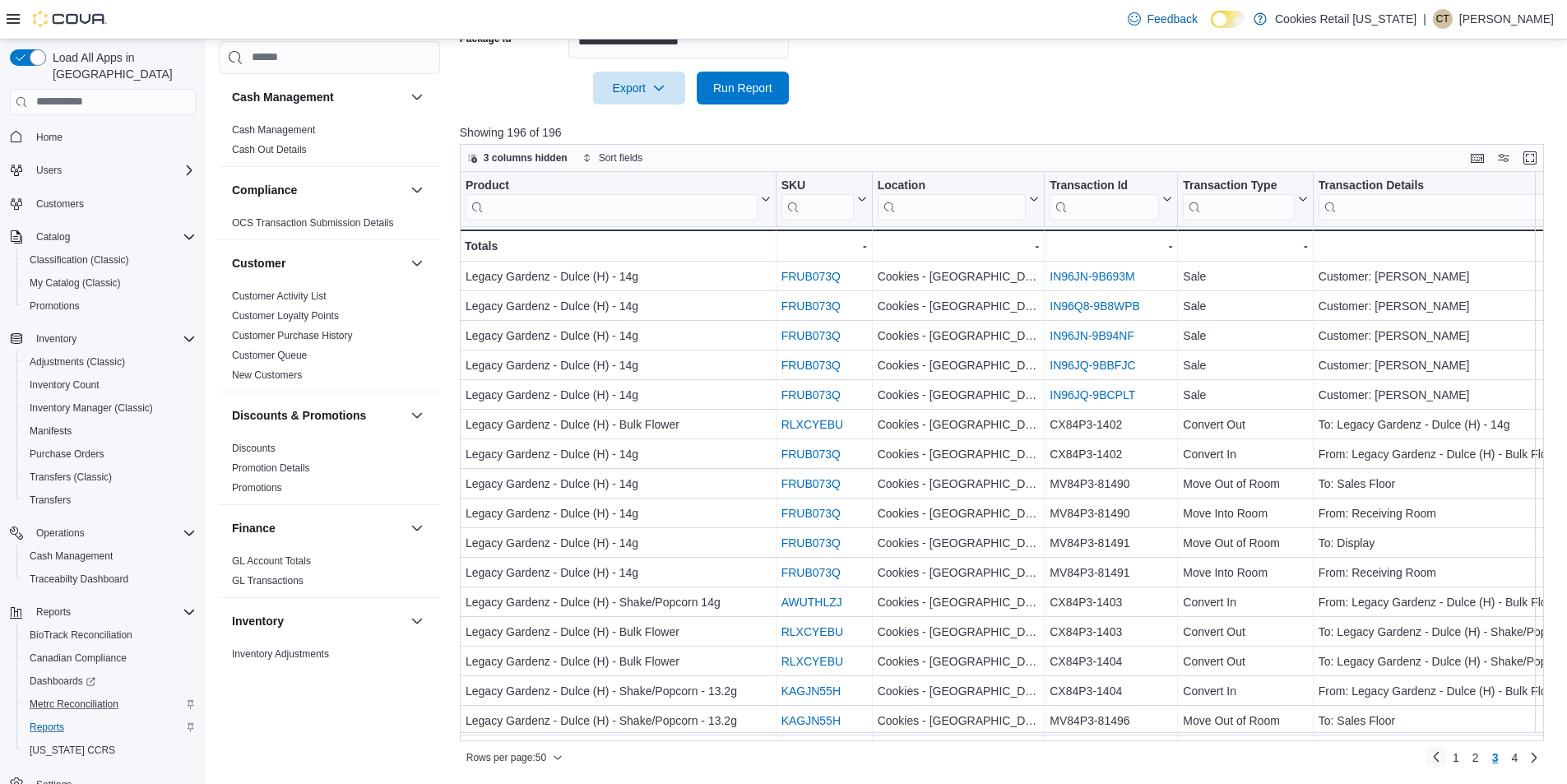
click at [1446, 761] on link "Previous page" at bounding box center [1436, 756] width 20 height 20
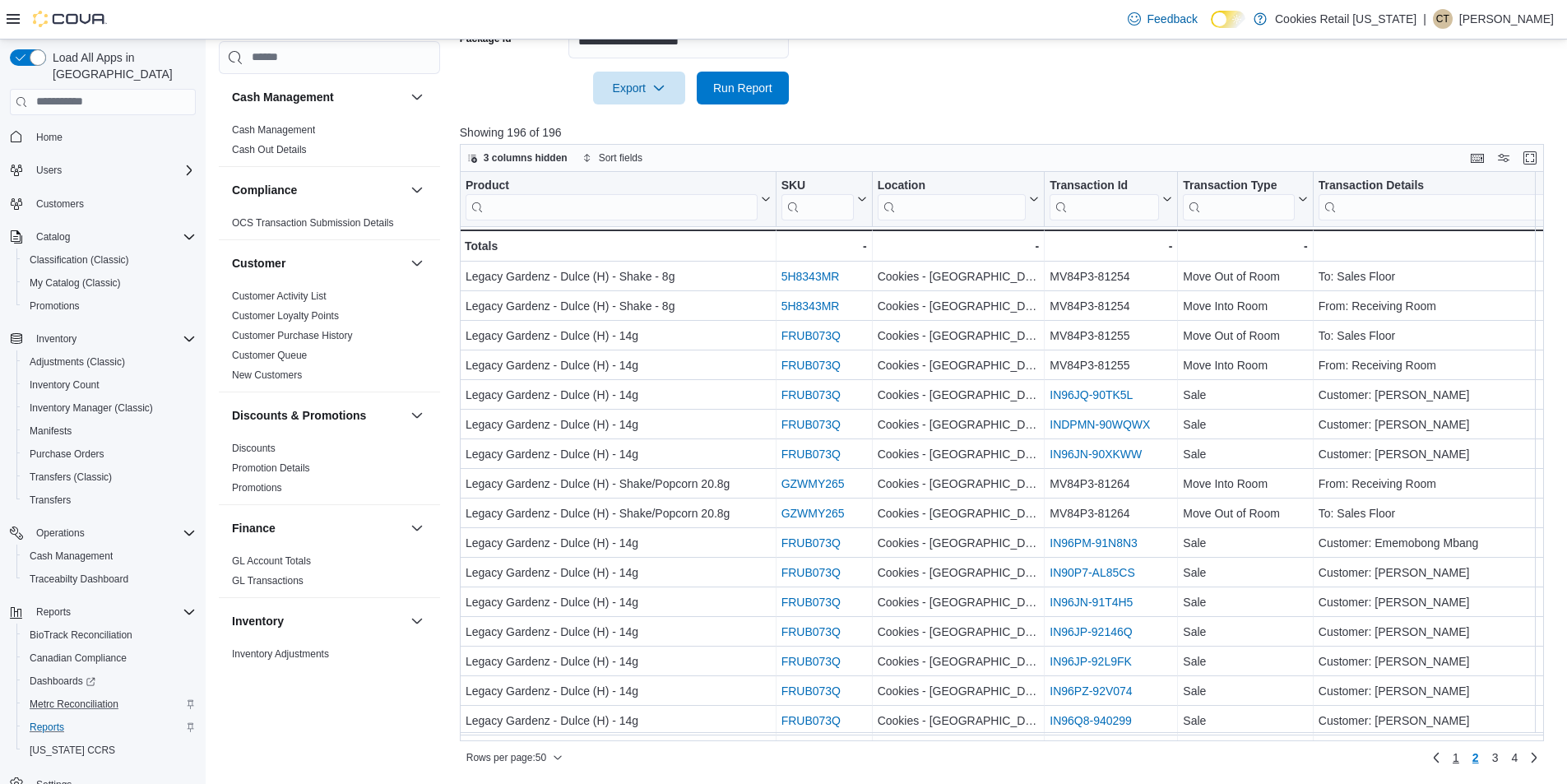
click at [1459, 758] on span "1" at bounding box center [1457, 757] width 7 height 17
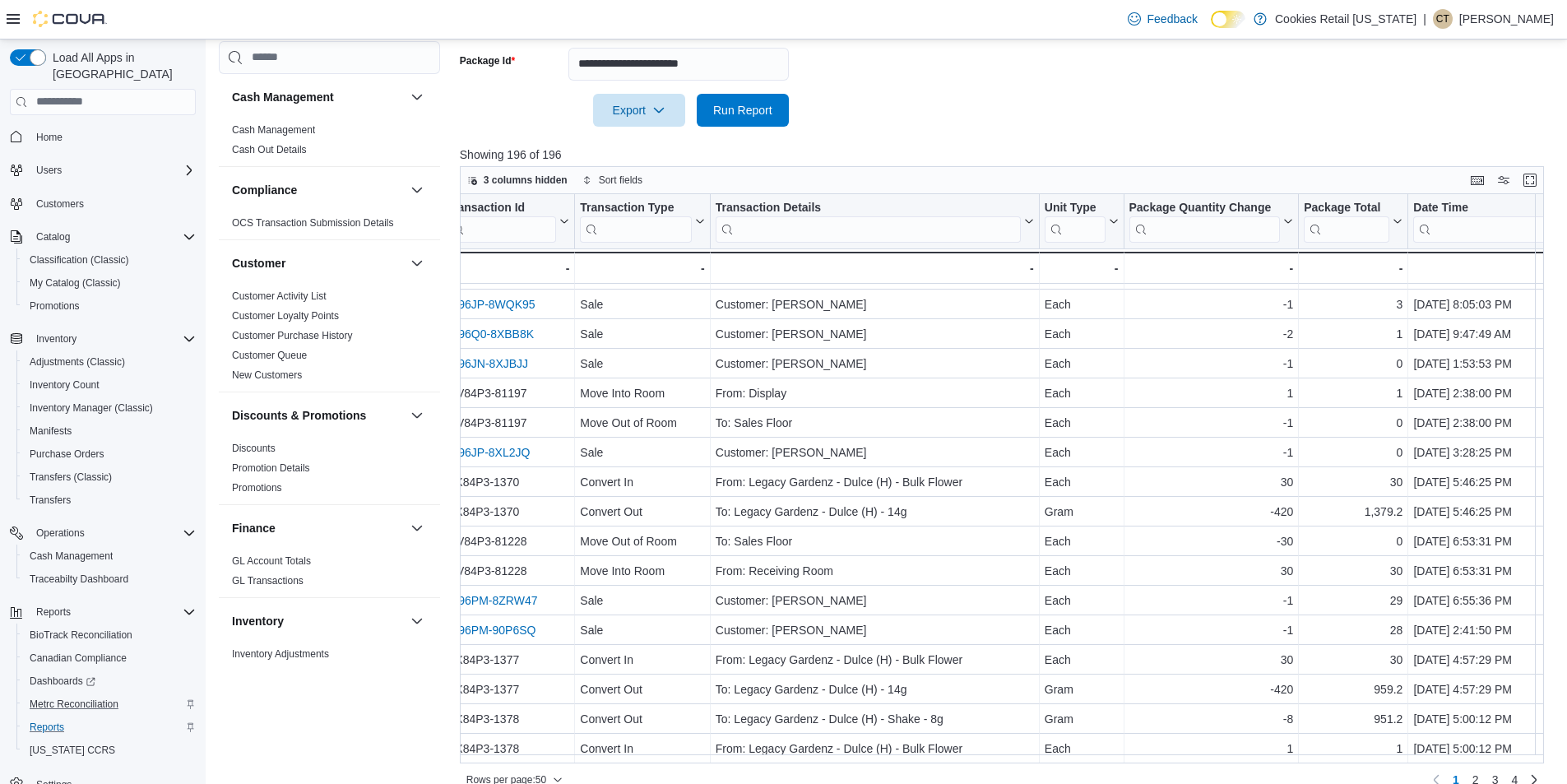
scroll to position [269, 0]
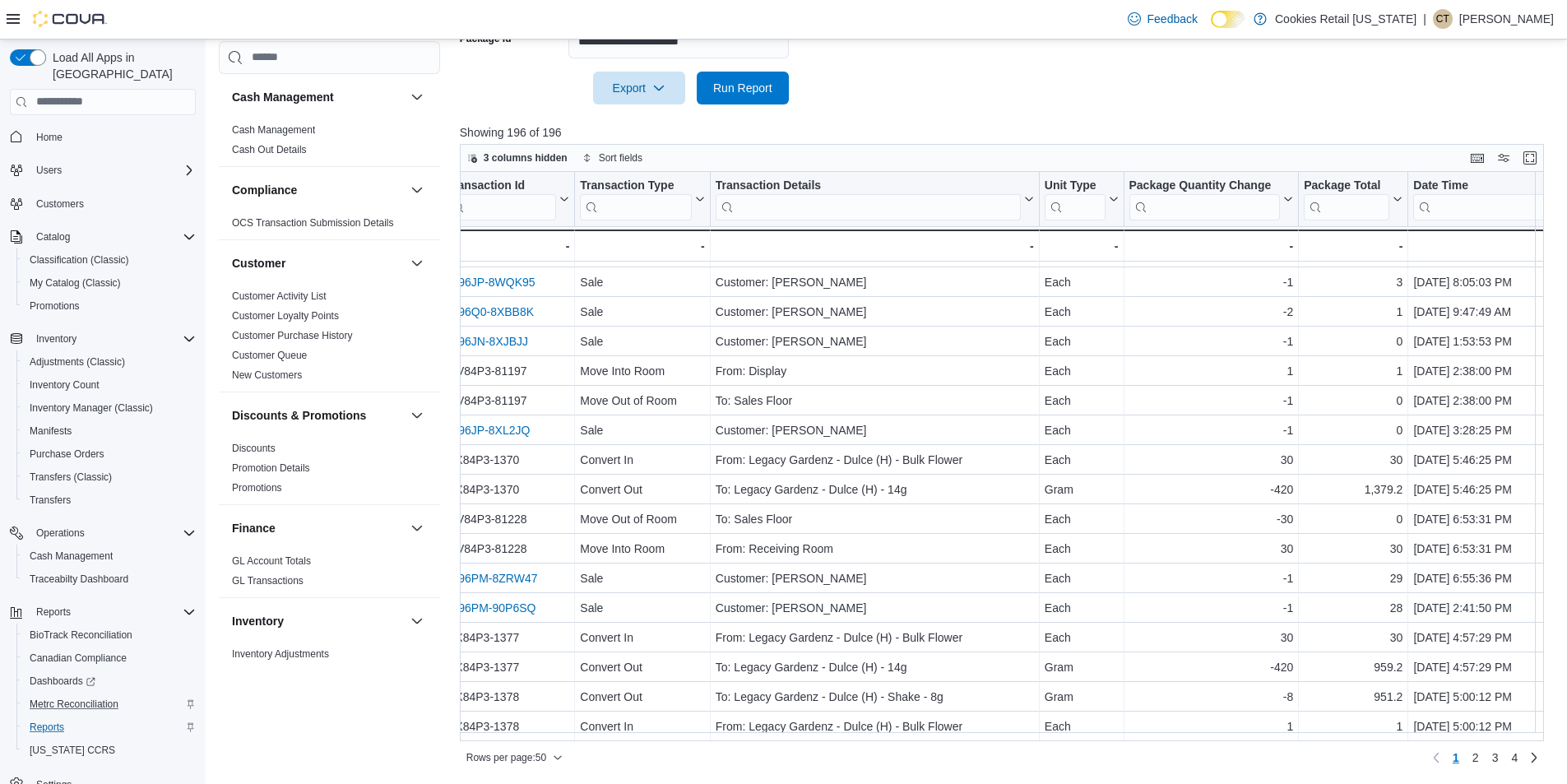
click at [1518, 758] on span "4" at bounding box center [1515, 757] width 7 height 17
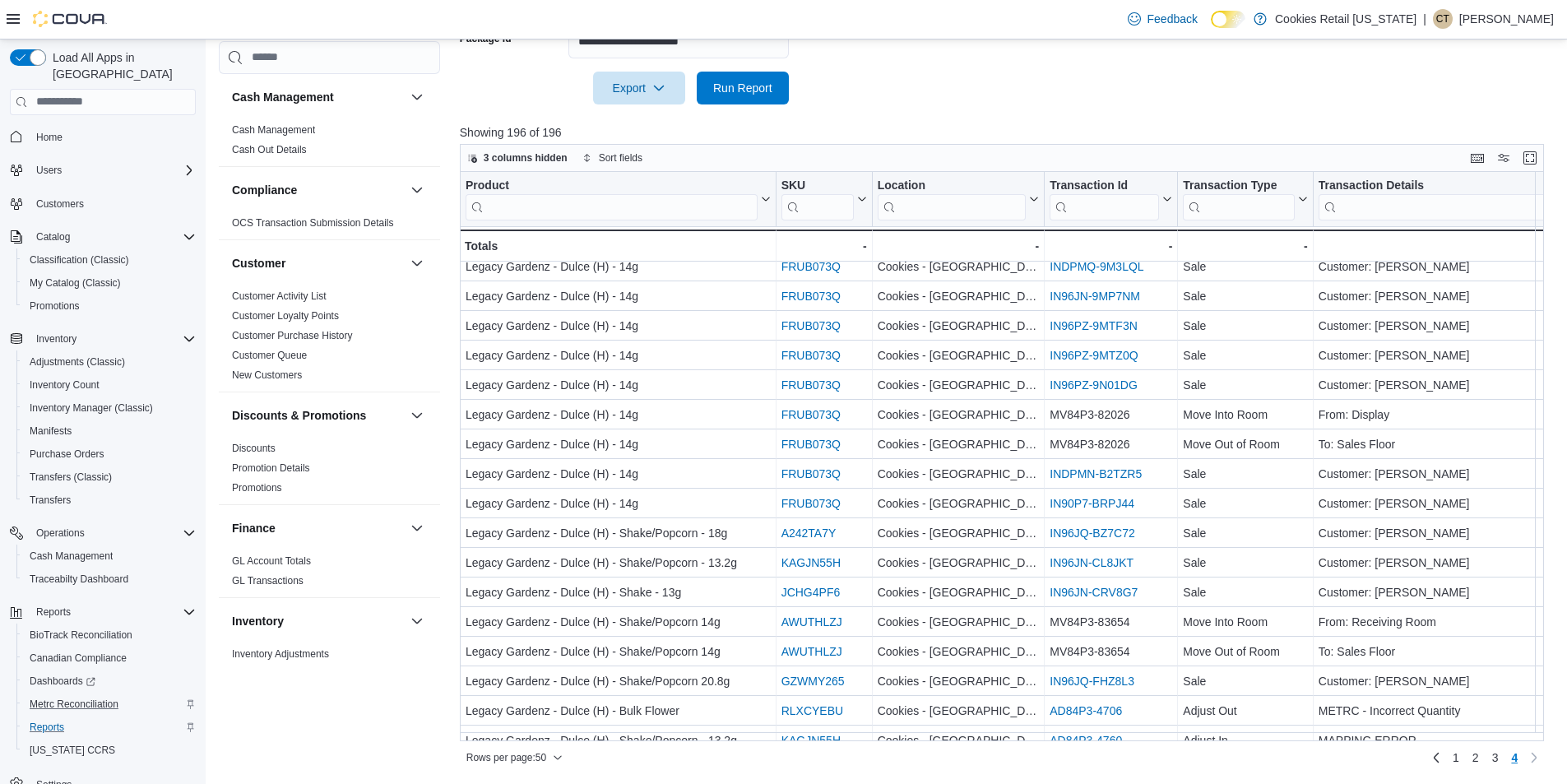
scroll to position [562, 0]
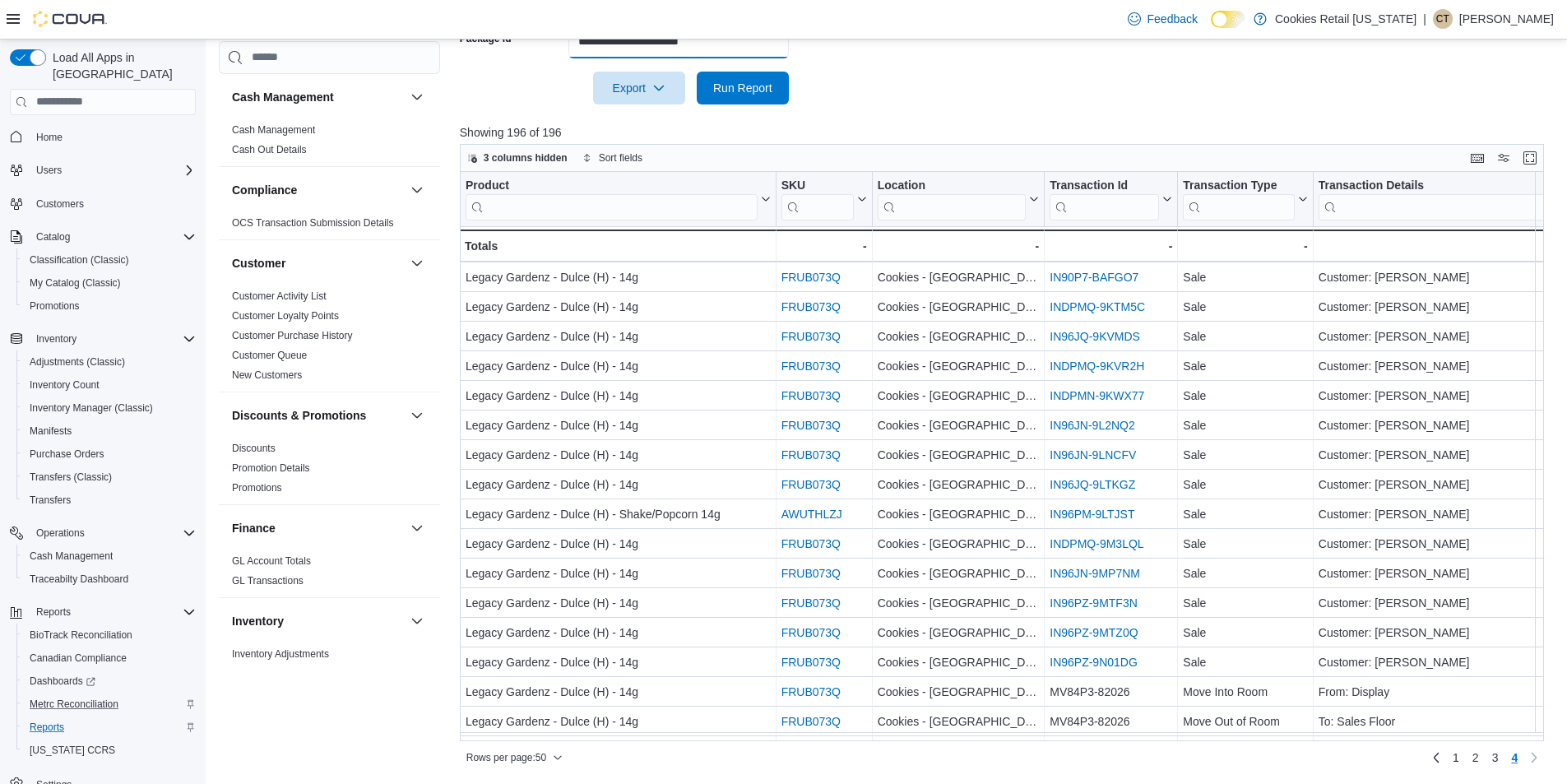
click at [698, 52] on input "**********" at bounding box center [679, 42] width 221 height 33
paste input "text"
click at [770, 77] on span "Run Report" at bounding box center [742, 88] width 73 height 33
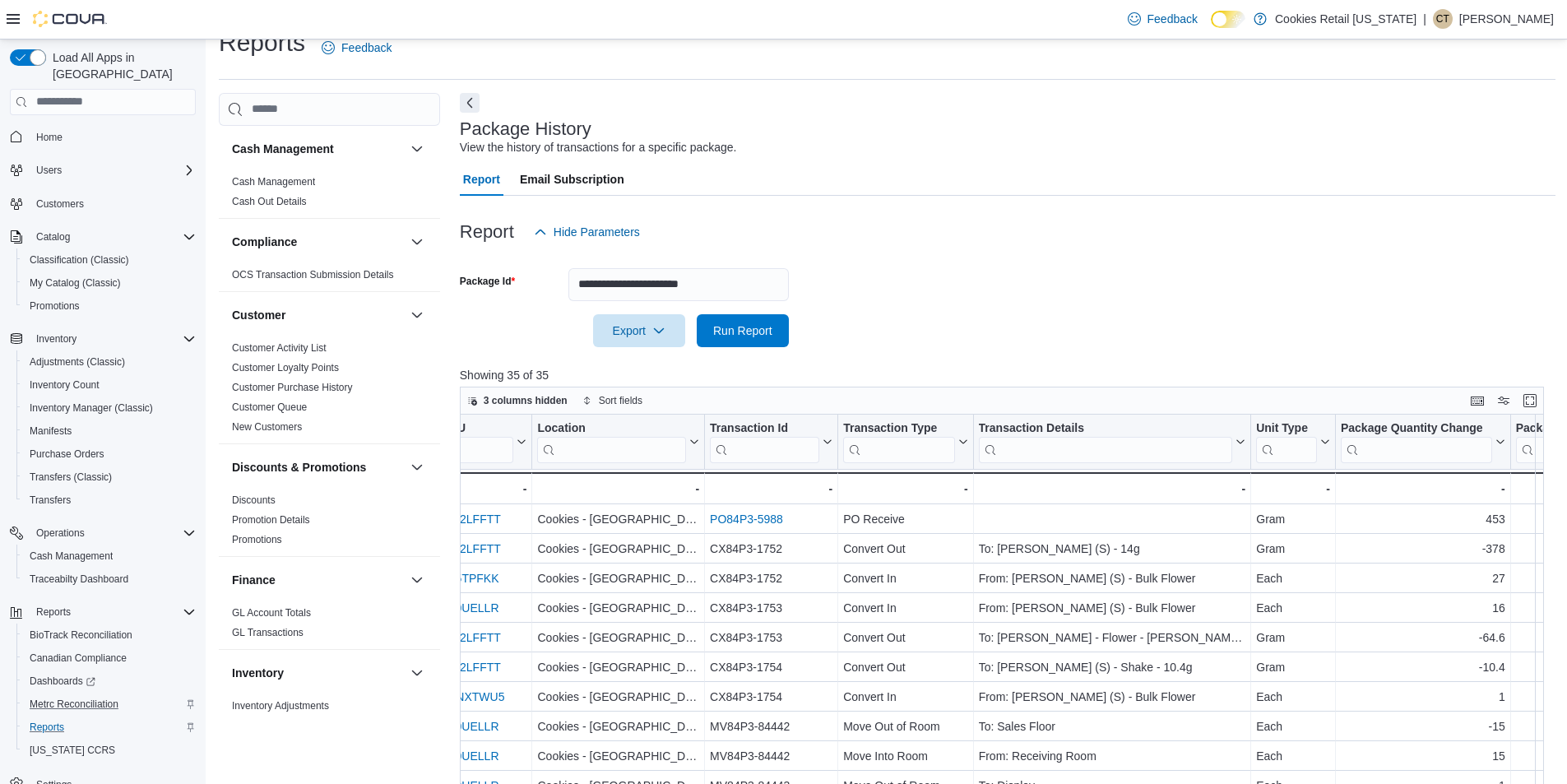
scroll to position [22, 0]
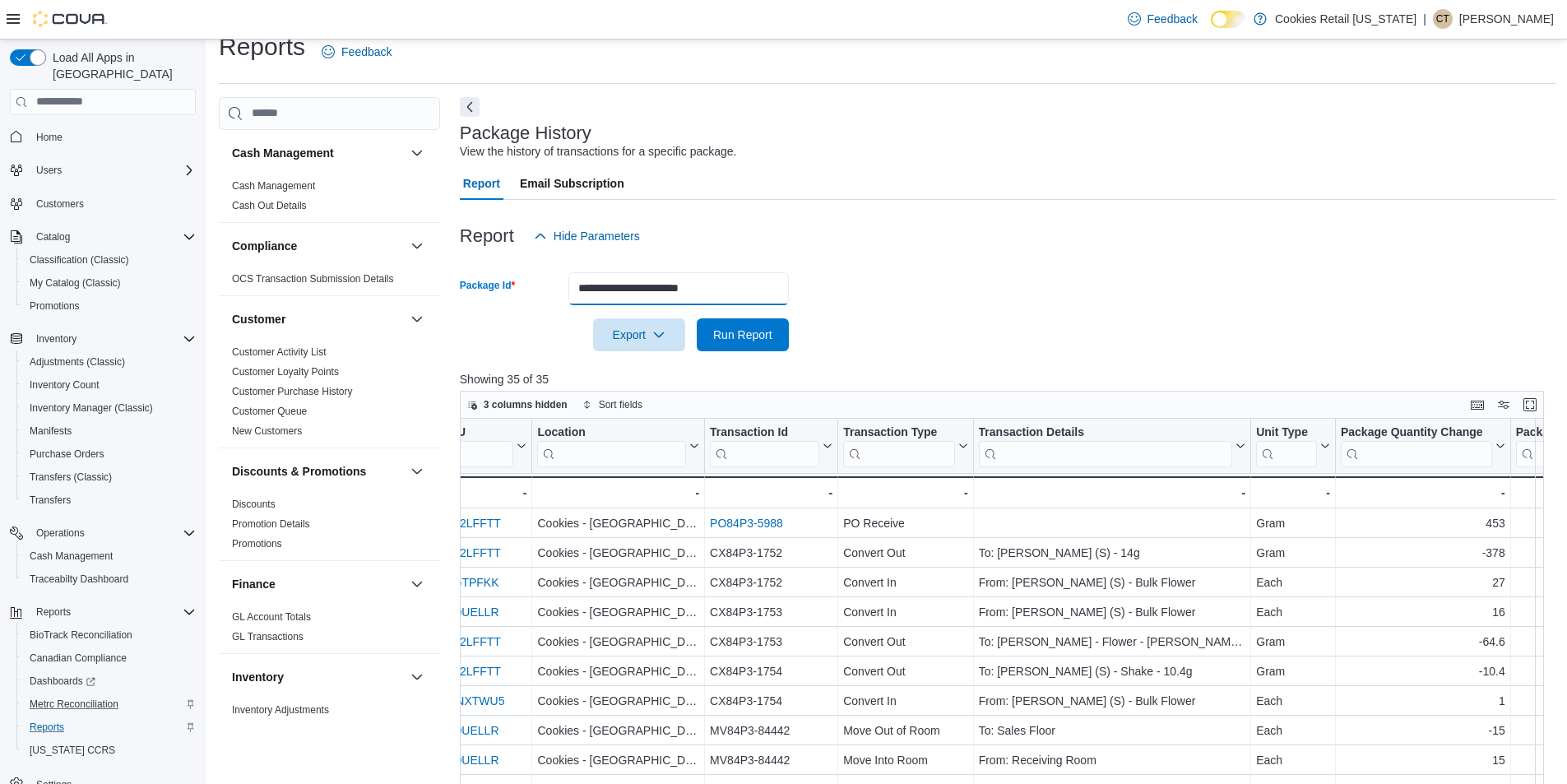
click at [713, 289] on input "**********" at bounding box center [679, 289] width 221 height 33
paste input "text"
click at [771, 329] on span "Run Report" at bounding box center [743, 334] width 60 height 17
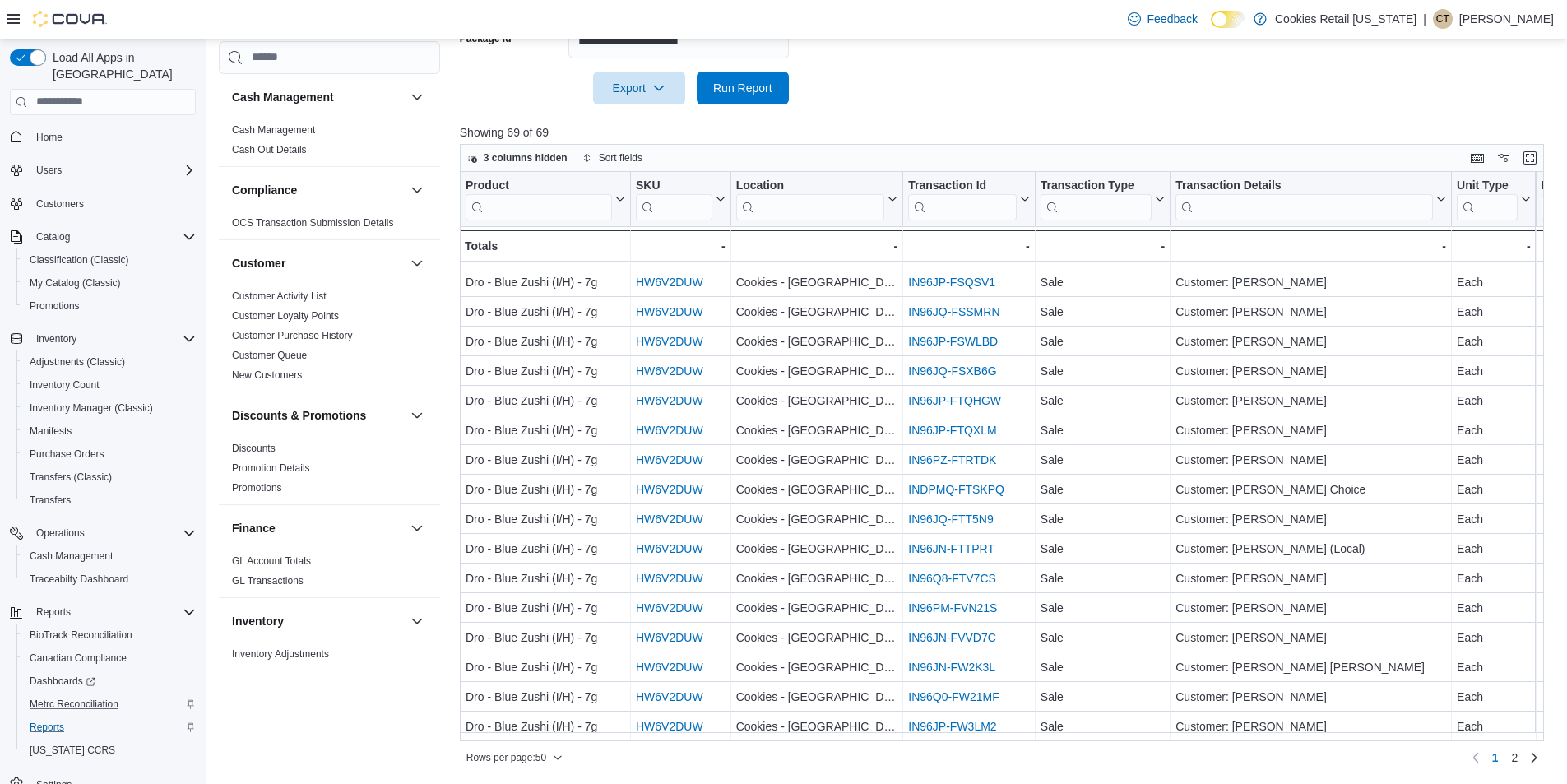
scroll to position [1009, 0]
click at [1518, 753] on span "2" at bounding box center [1515, 757] width 7 height 17
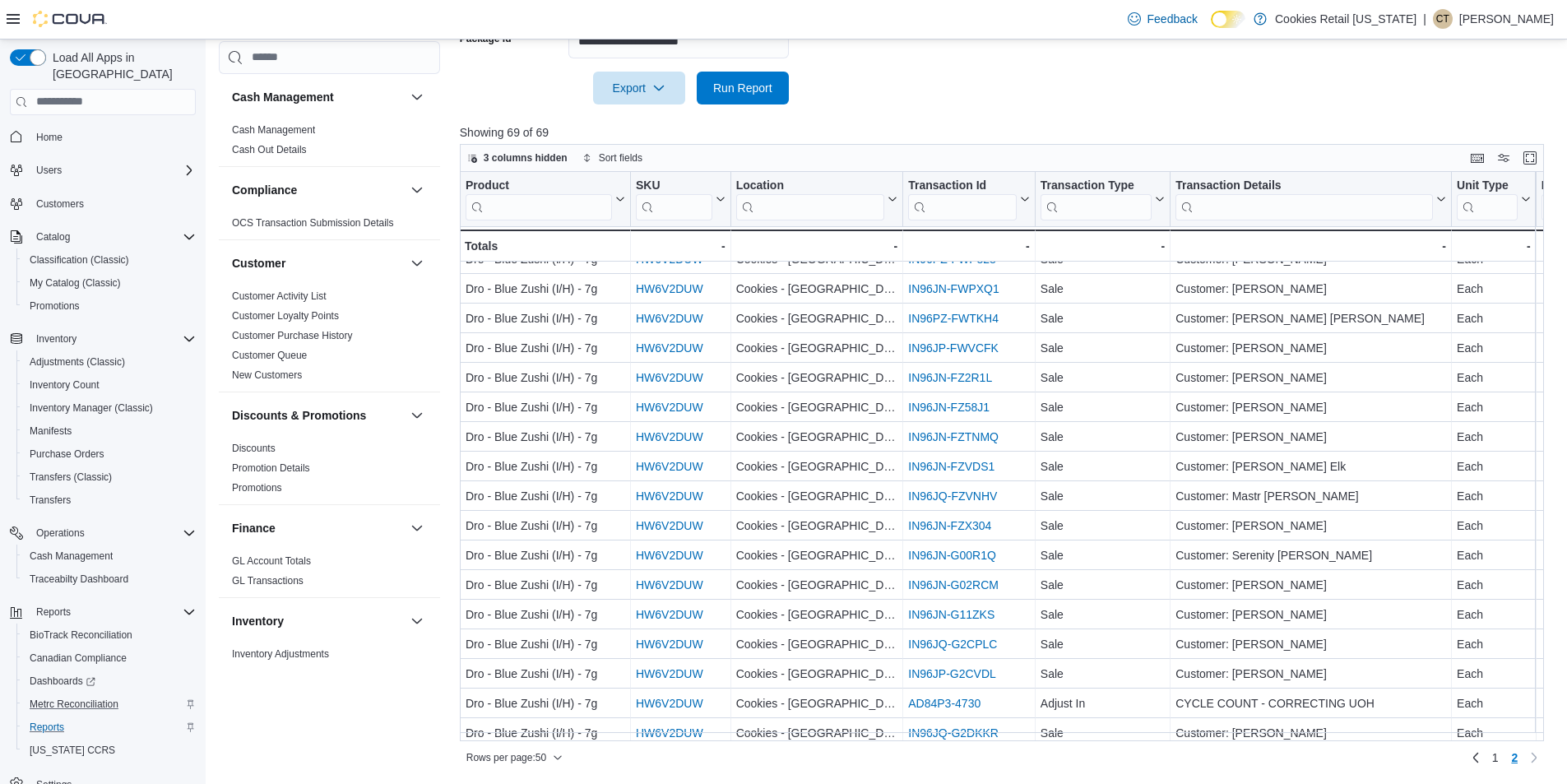
scroll to position [91, 0]
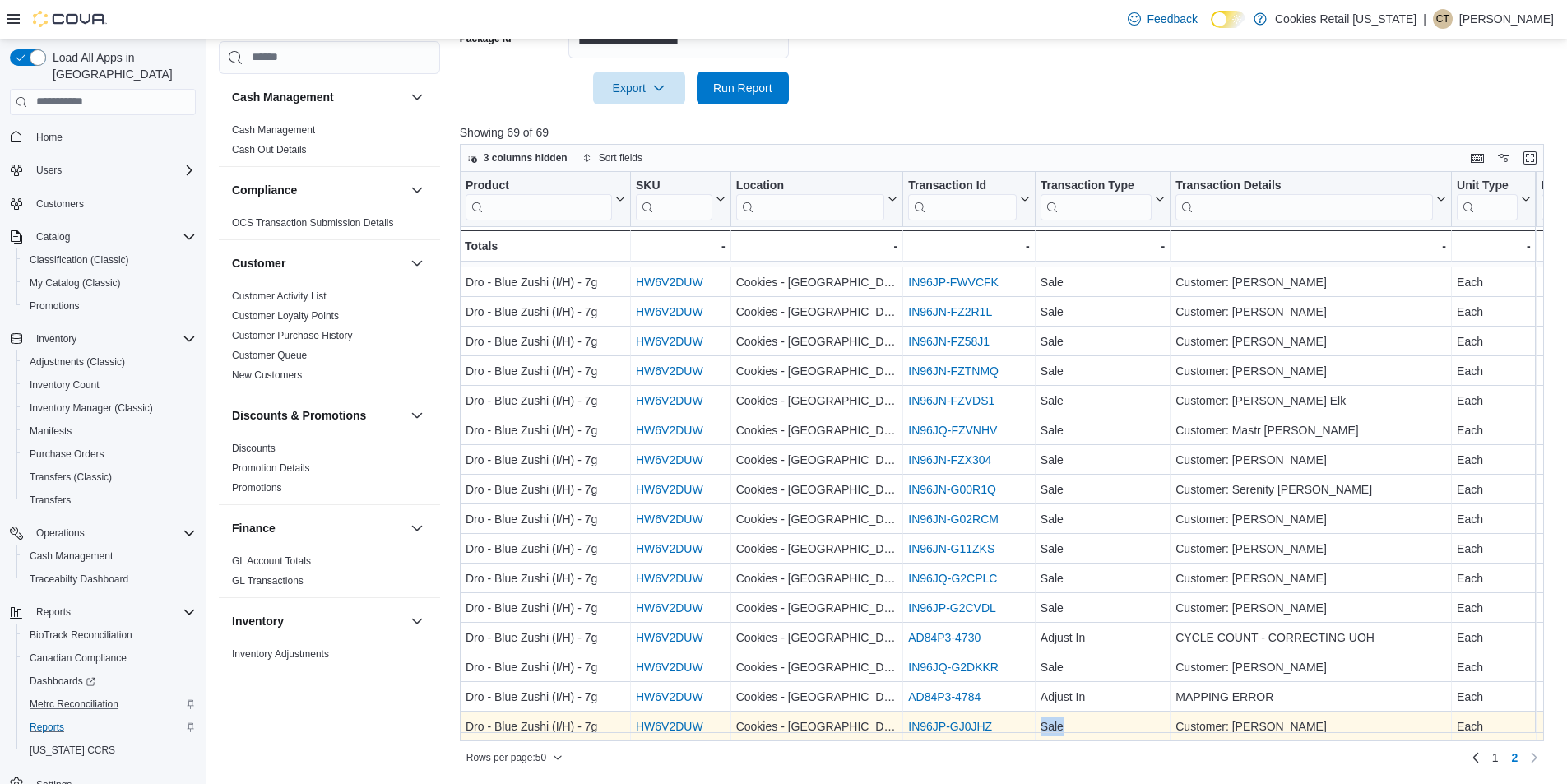
drag, startPoint x: 1021, startPoint y: 732, endPoint x: 1121, endPoint y: 719, distance: 100.8
click at [1121, 719] on div "Dro - Blue Zushi (I/H) - 7g - Product, column 1, row 69 HW6V2DUW - SKU URL, col…" at bounding box center [1223, 726] width 1526 height 30
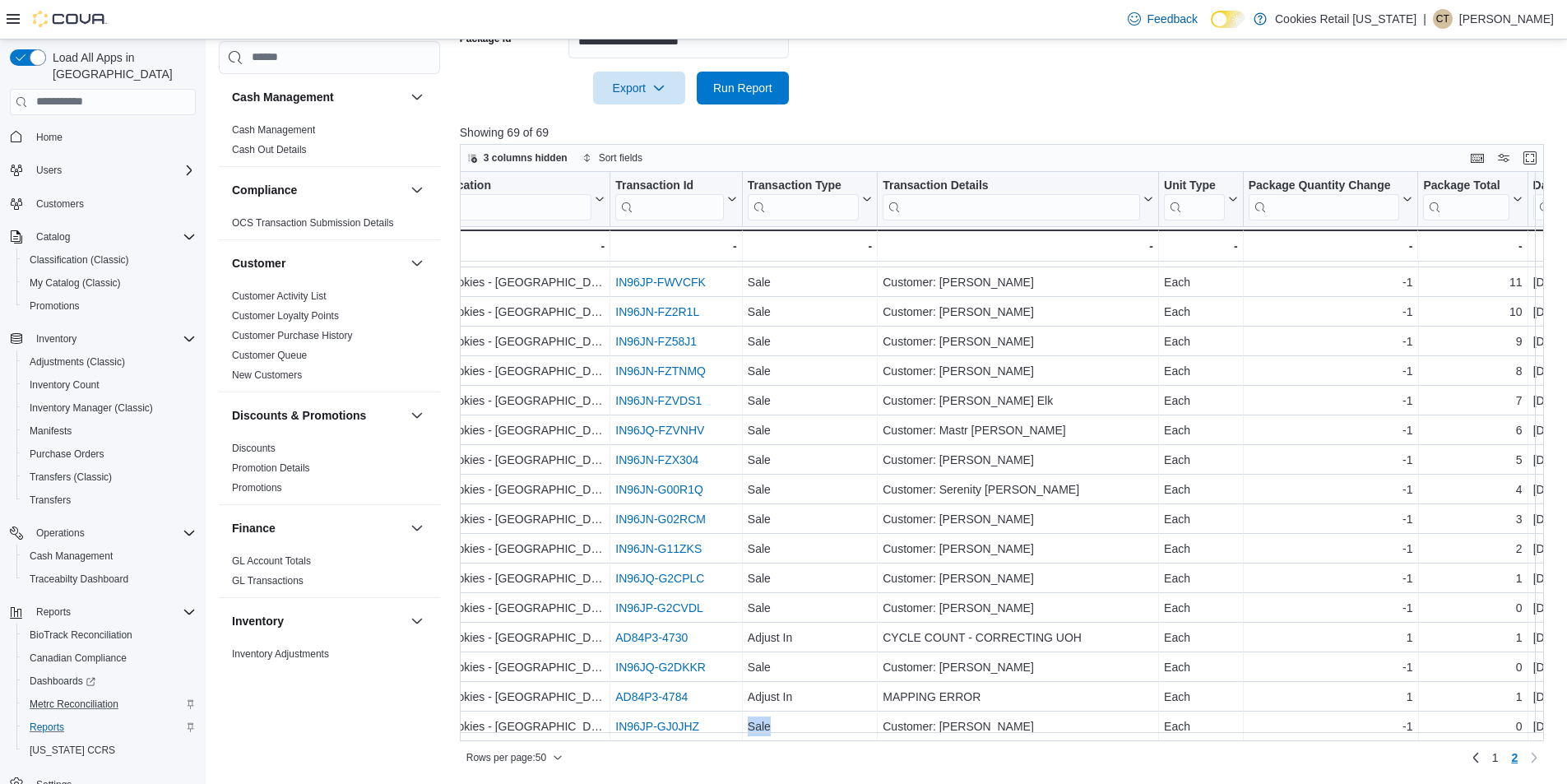
scroll to position [91, 195]
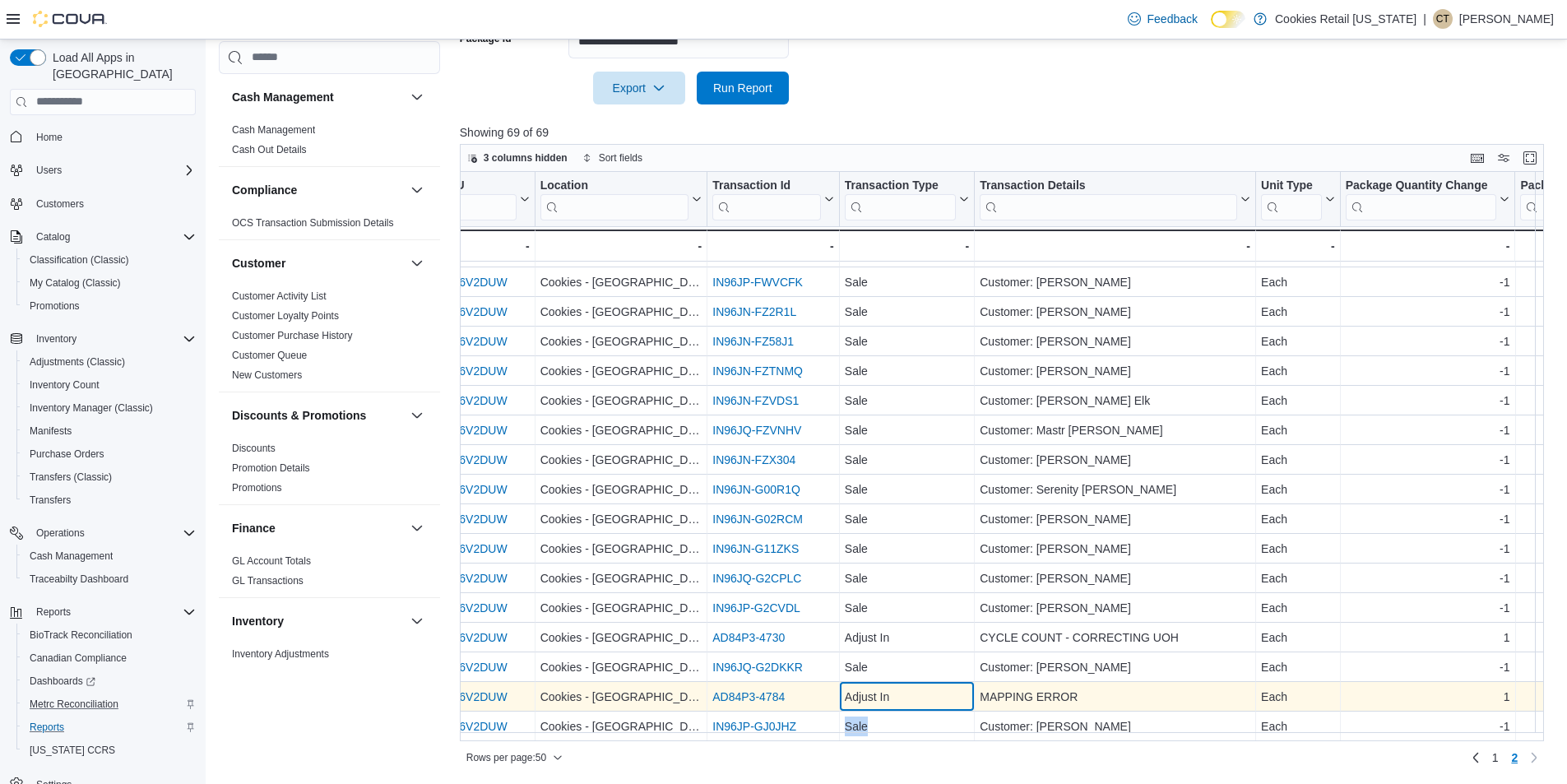
click at [944, 695] on div "Adjust In" at bounding box center [907, 696] width 124 height 20
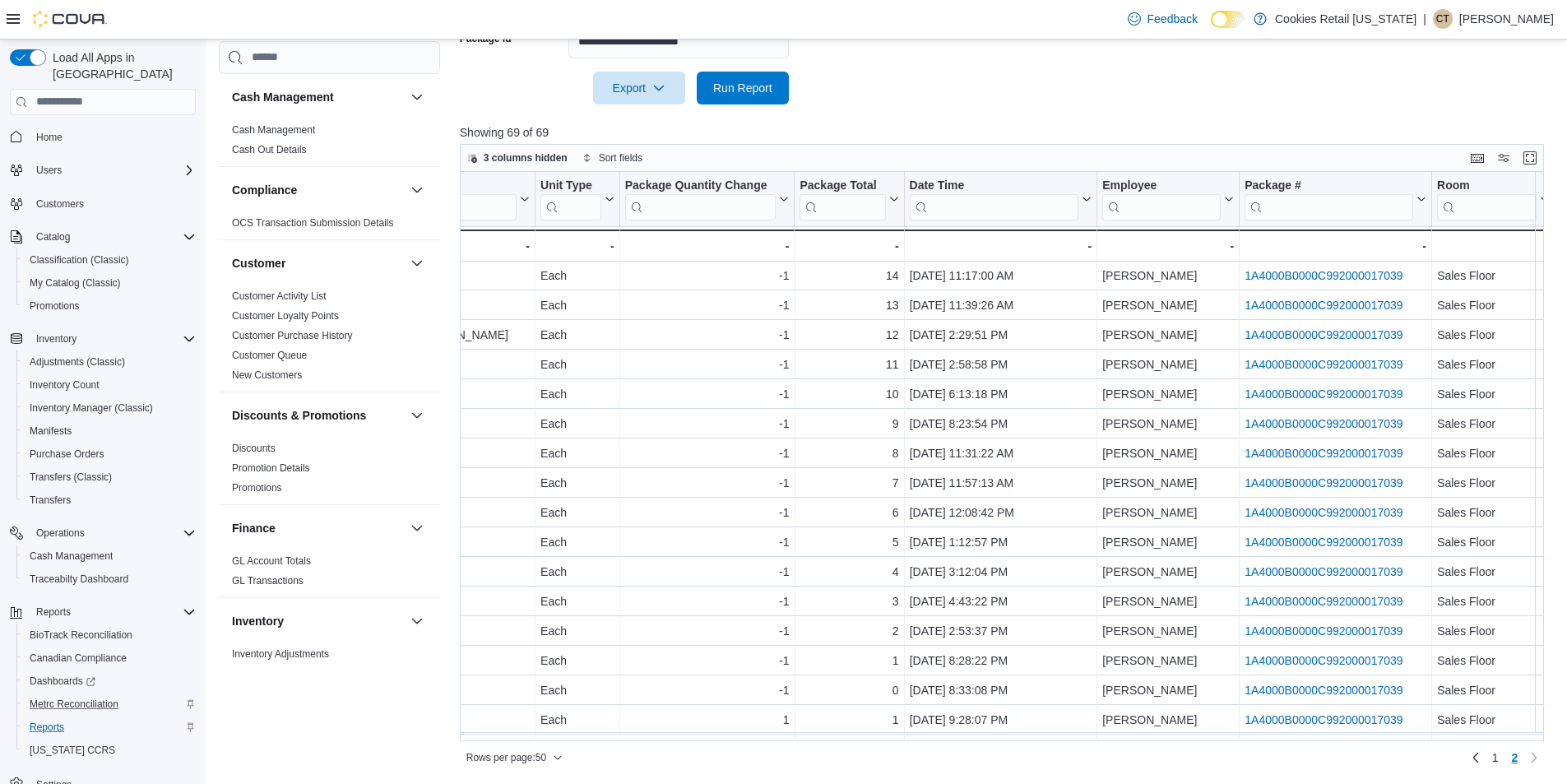
scroll to position [0, 925]
click at [649, 46] on input "**********" at bounding box center [679, 42] width 221 height 33
paste input "text"
type input "**********"
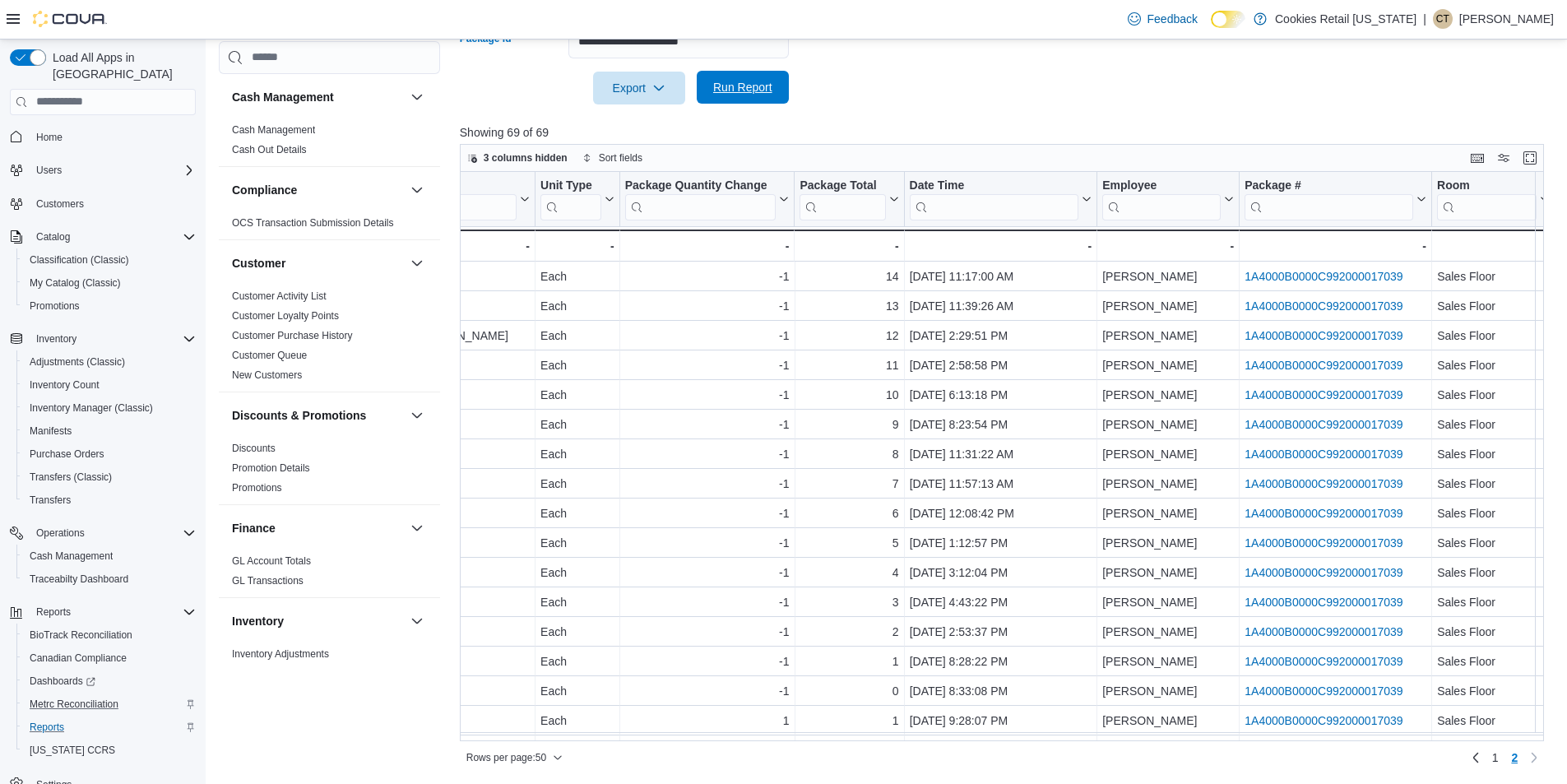
click at [752, 81] on span "Run Report" at bounding box center [743, 87] width 60 height 17
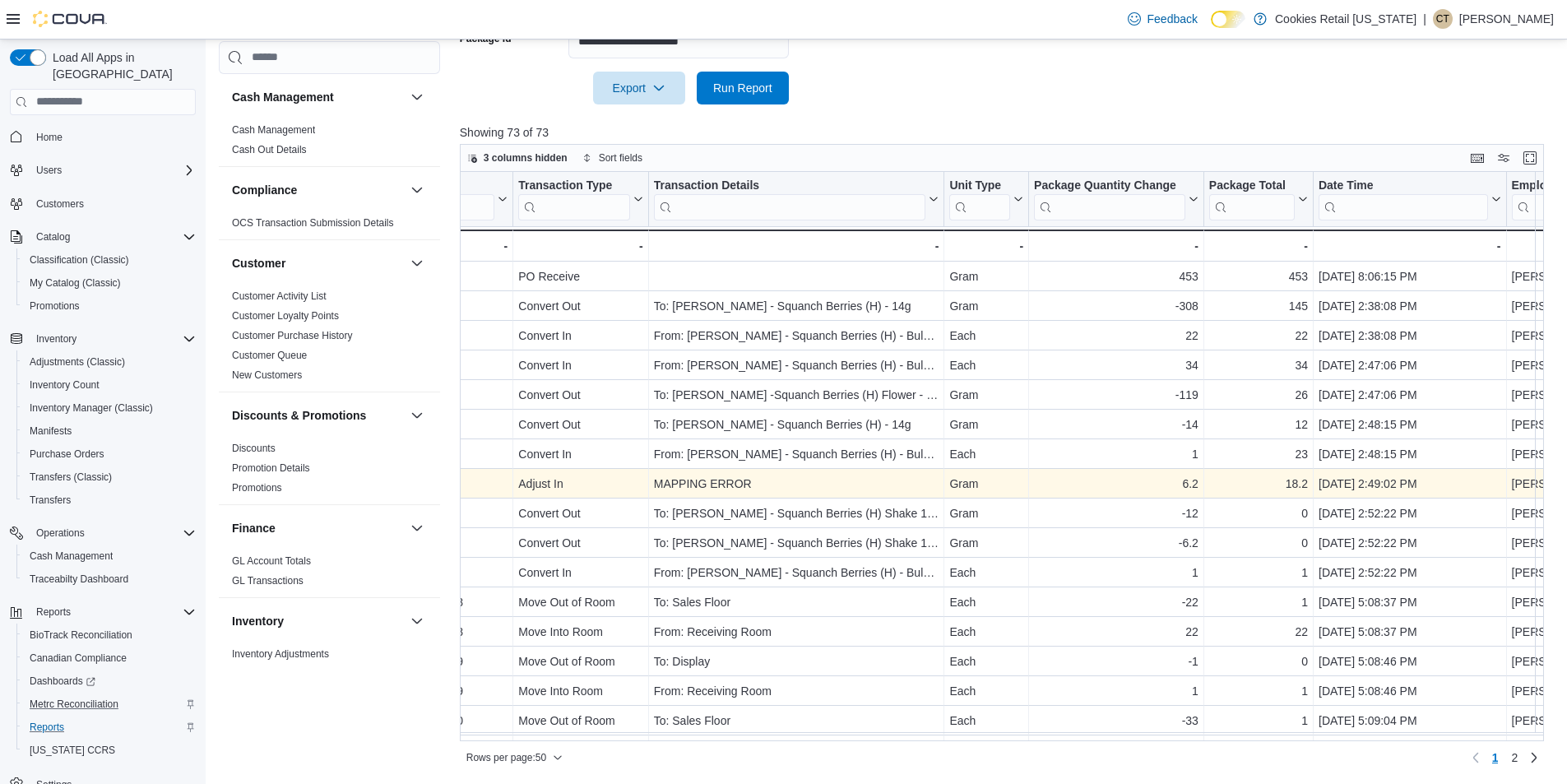
scroll to position [0, 612]
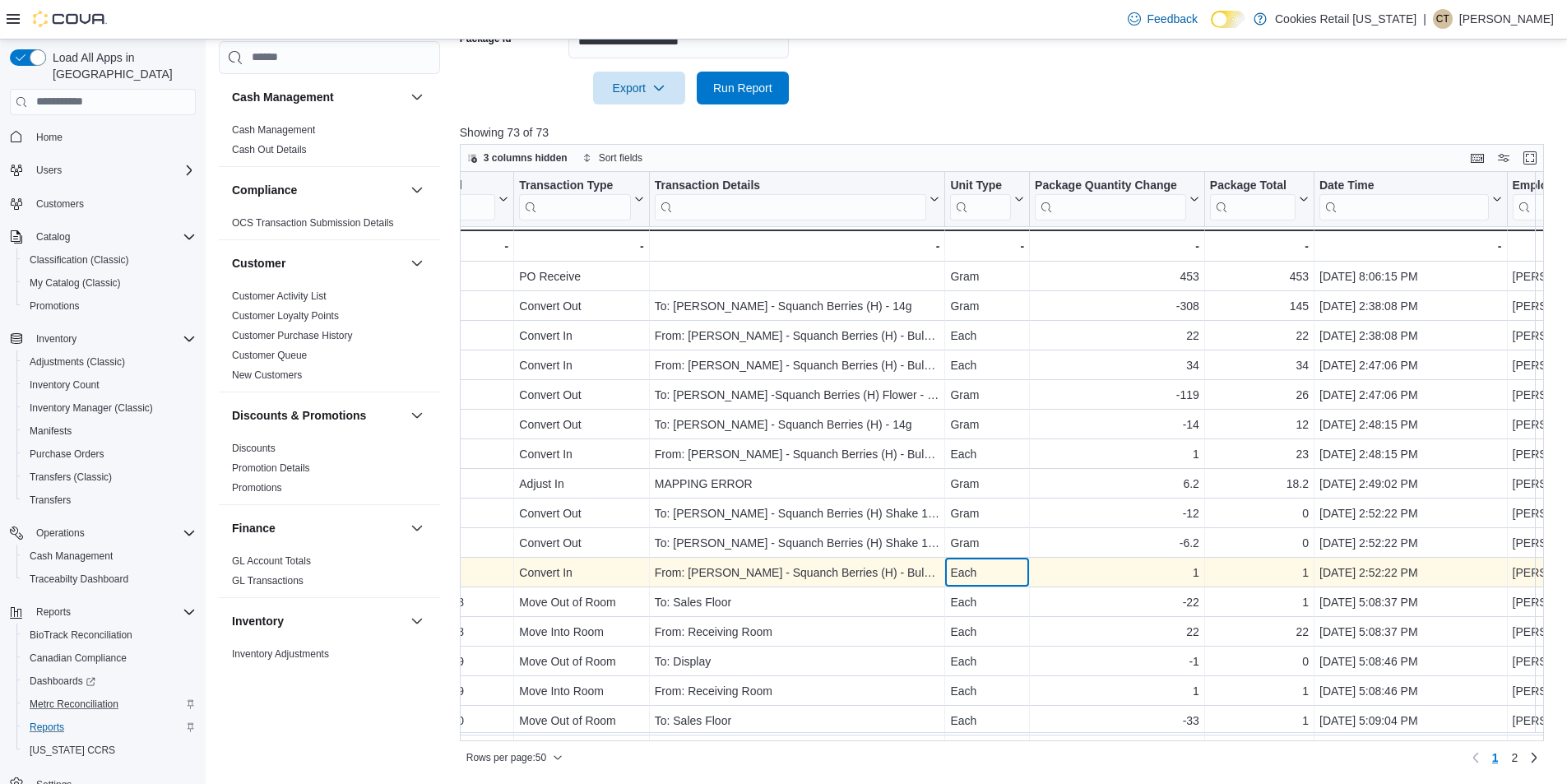
drag, startPoint x: 1171, startPoint y: 550, endPoint x: 1028, endPoint y: 566, distance: 143.9
click at [1028, 566] on div "Each - Unit Type, column 7, row 11" at bounding box center [988, 572] width 85 height 30
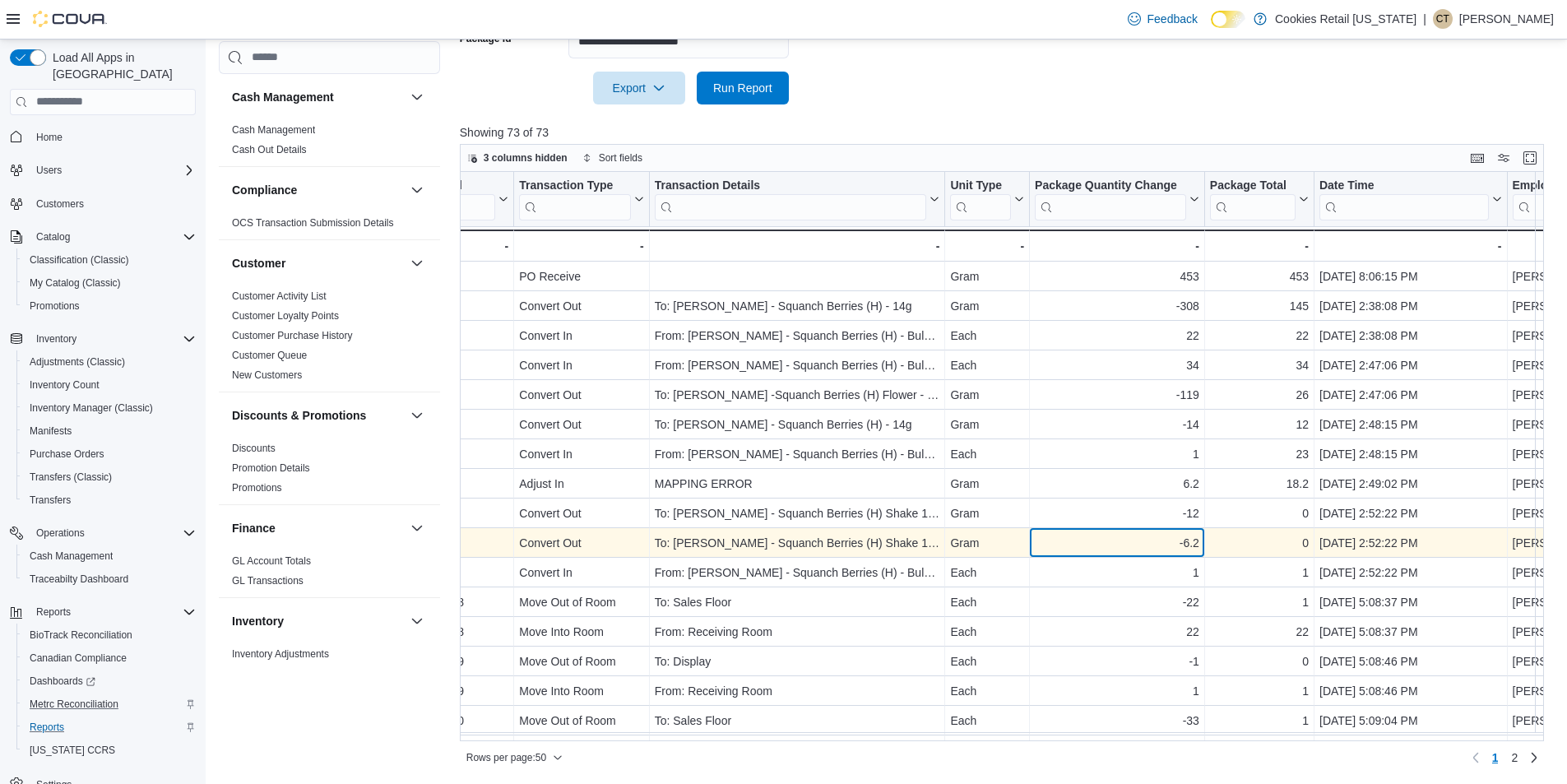
click at [1081, 542] on div "-6.2" at bounding box center [1117, 542] width 165 height 20
